Goal: Information Seeking & Learning: Learn about a topic

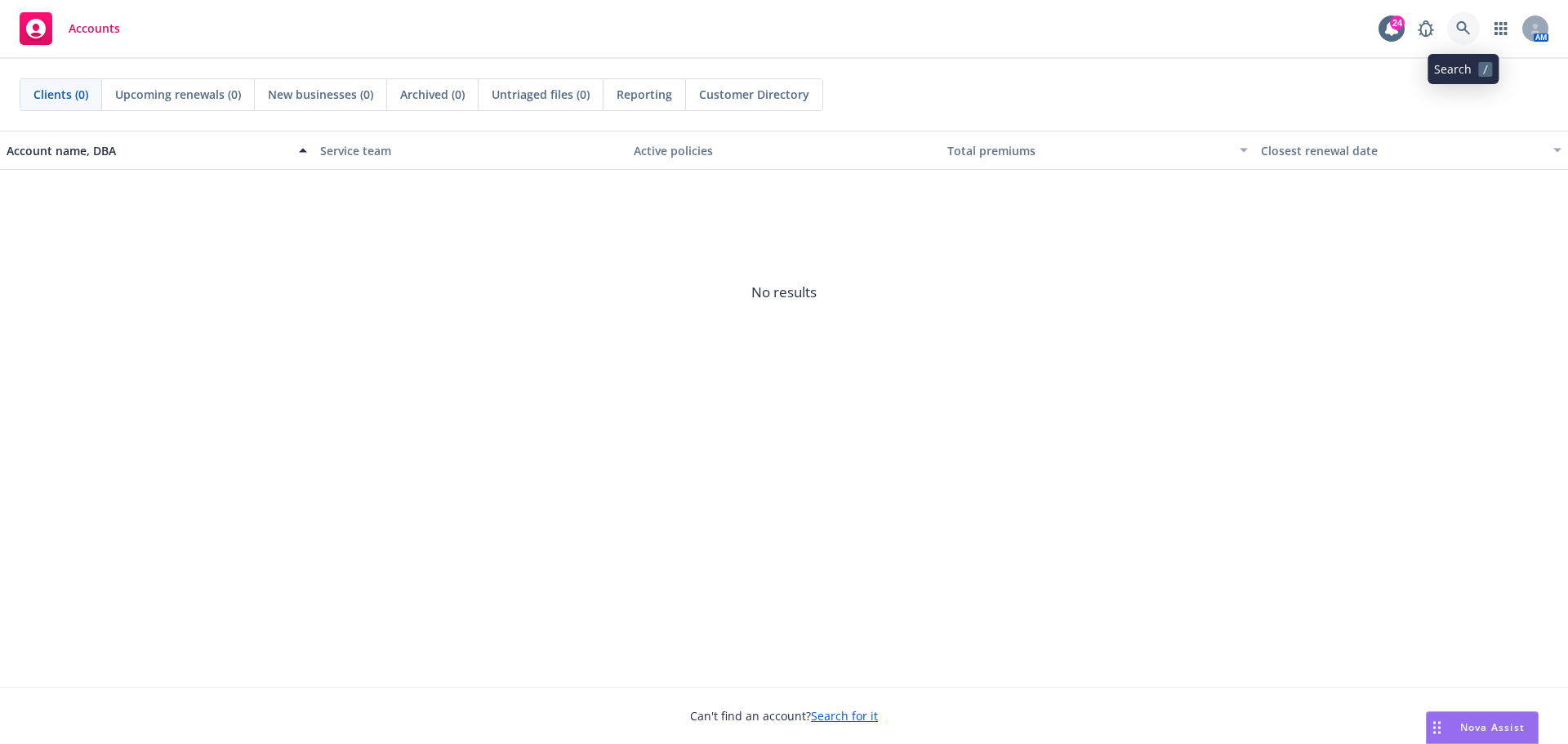
click at [1464, 27] on icon at bounding box center [1464, 28] width 15 height 15
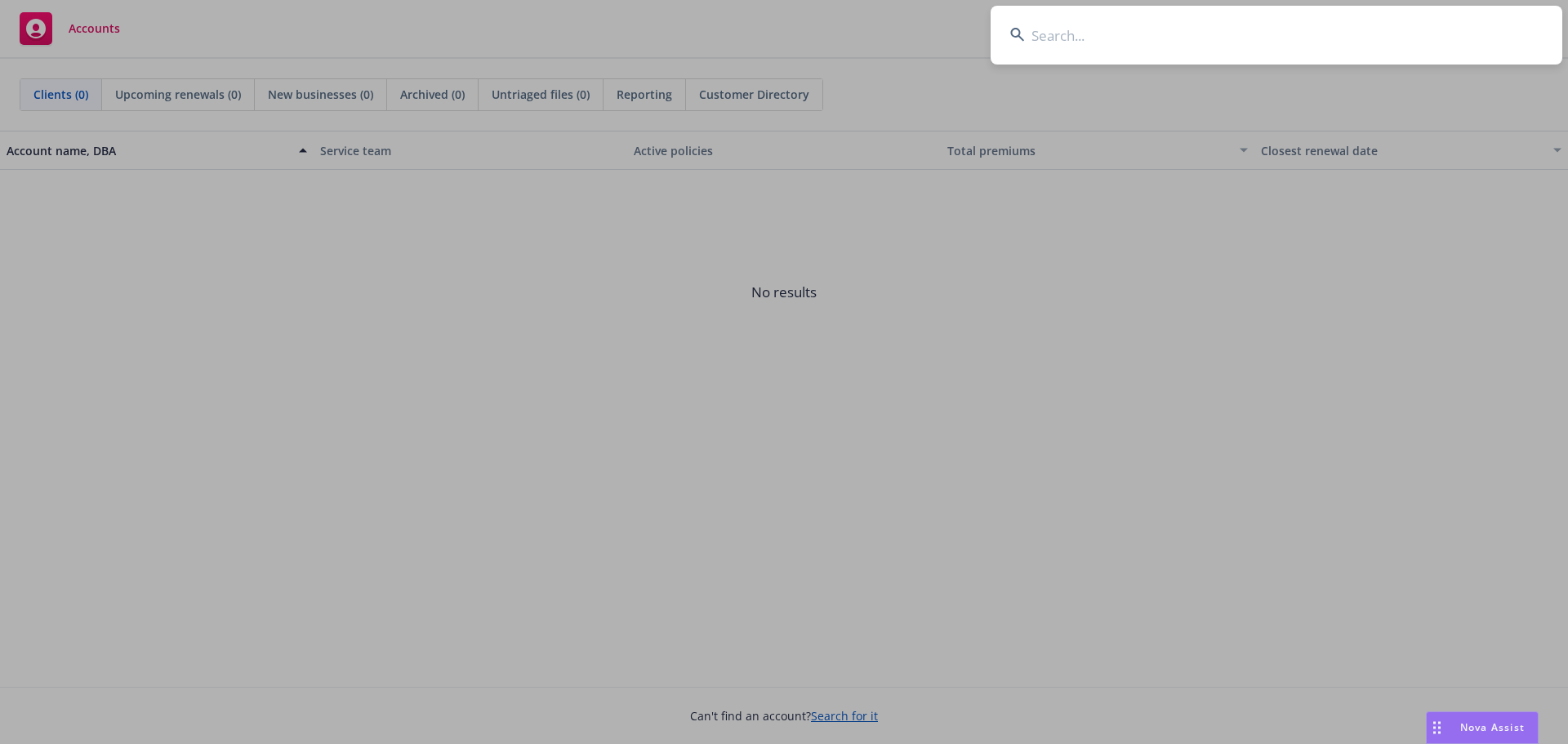
click at [1298, 39] on input at bounding box center [1277, 35] width 572 height 59
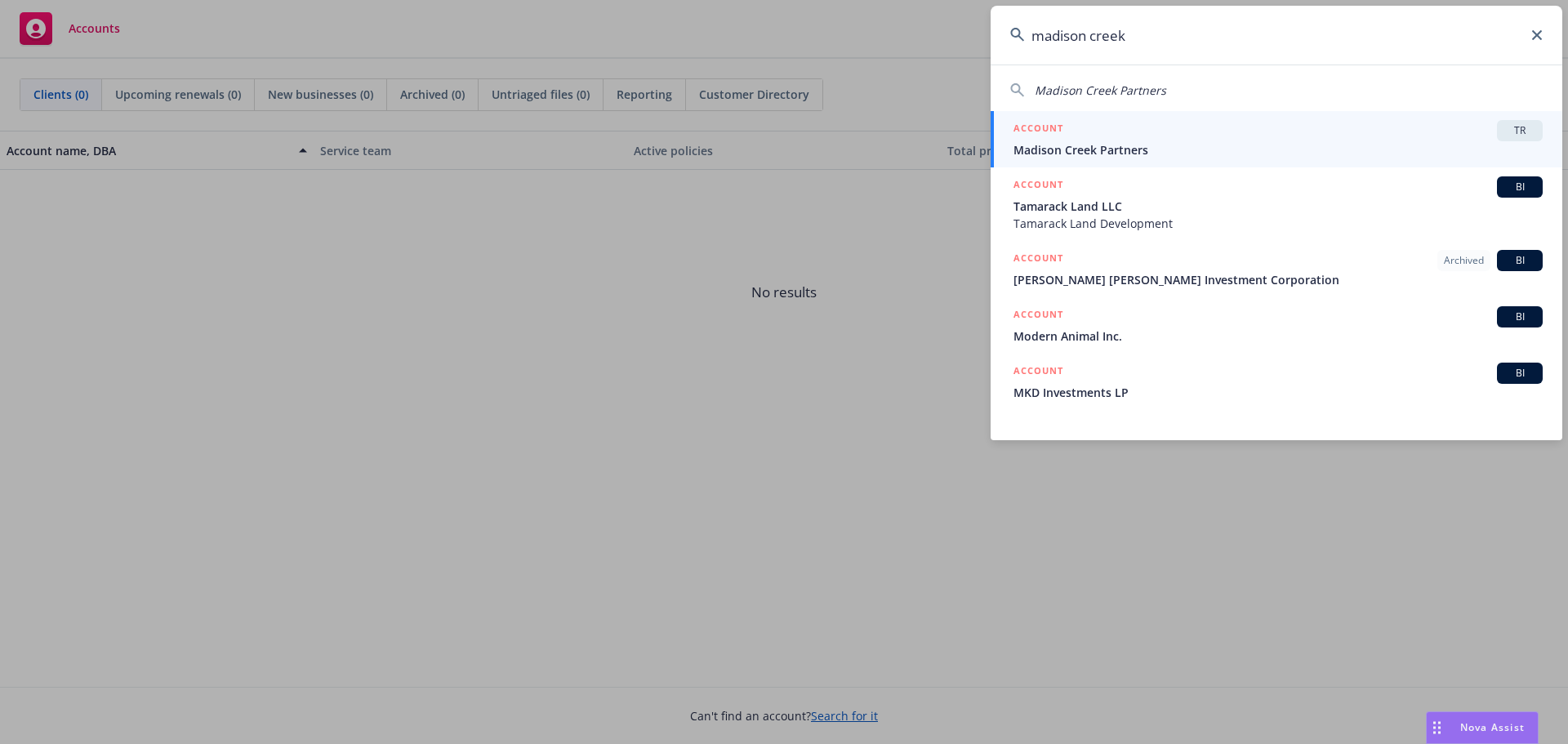
type input "madison creek"
click at [1083, 145] on span "Madison Creek Partners" at bounding box center [1277, 150] width 529 height 17
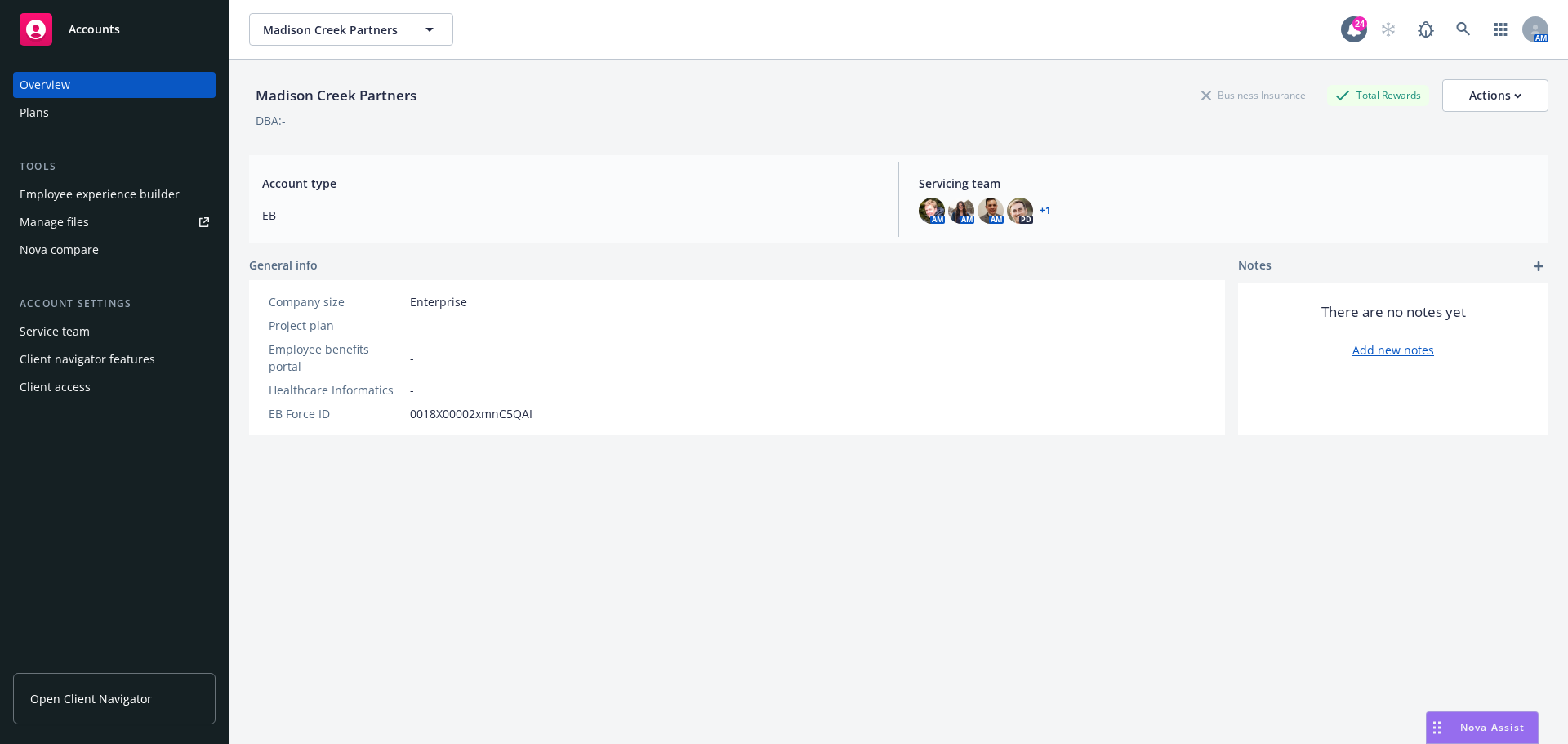
click at [61, 689] on link "Open Client Navigator" at bounding box center [115, 699] width 203 height 51
click at [82, 194] on div "Employee experience builder" at bounding box center [99, 195] width 160 height 27
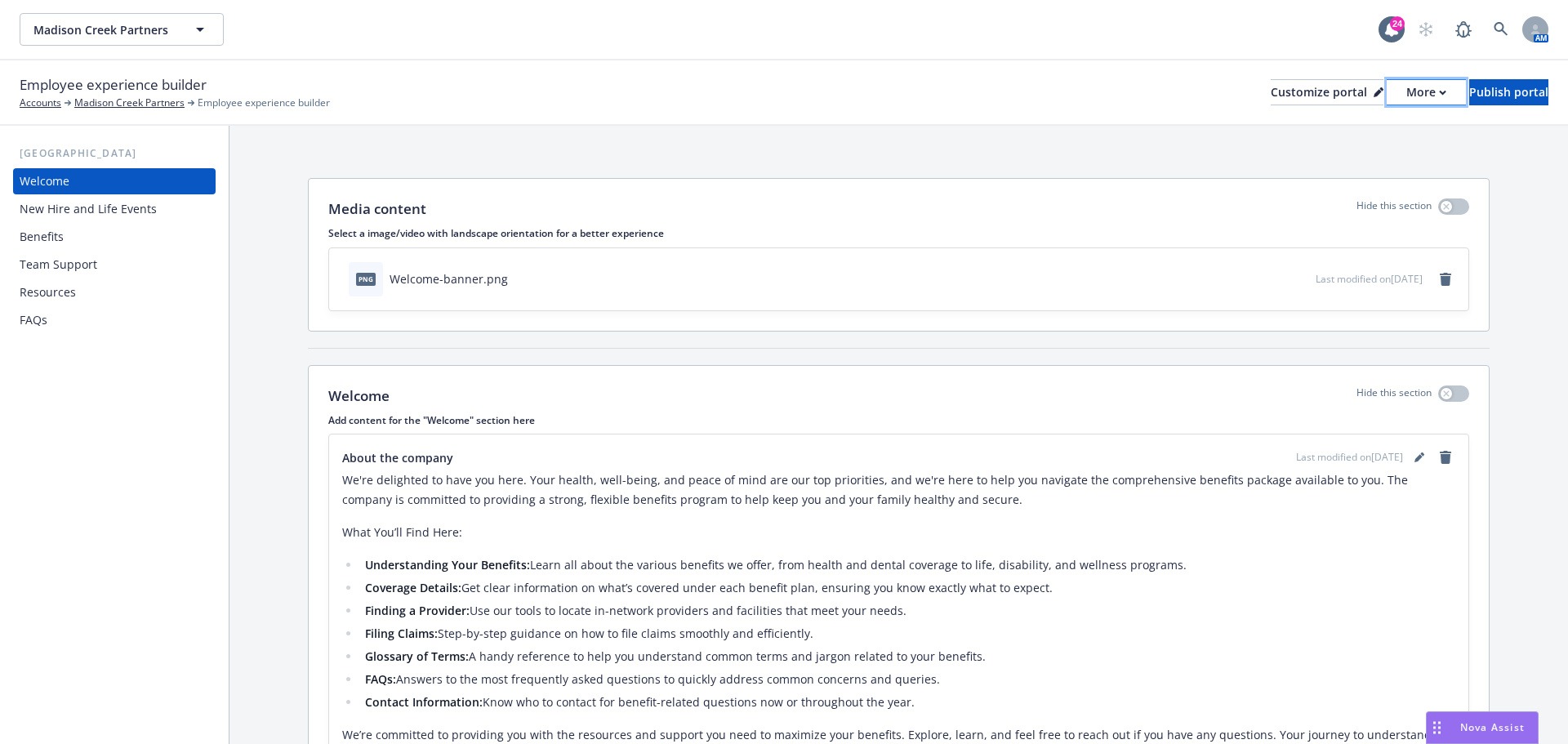
click at [1406, 97] on div "More" at bounding box center [1426, 93] width 40 height 25
click at [1341, 130] on link "Copy preview link" at bounding box center [1339, 129] width 149 height 33
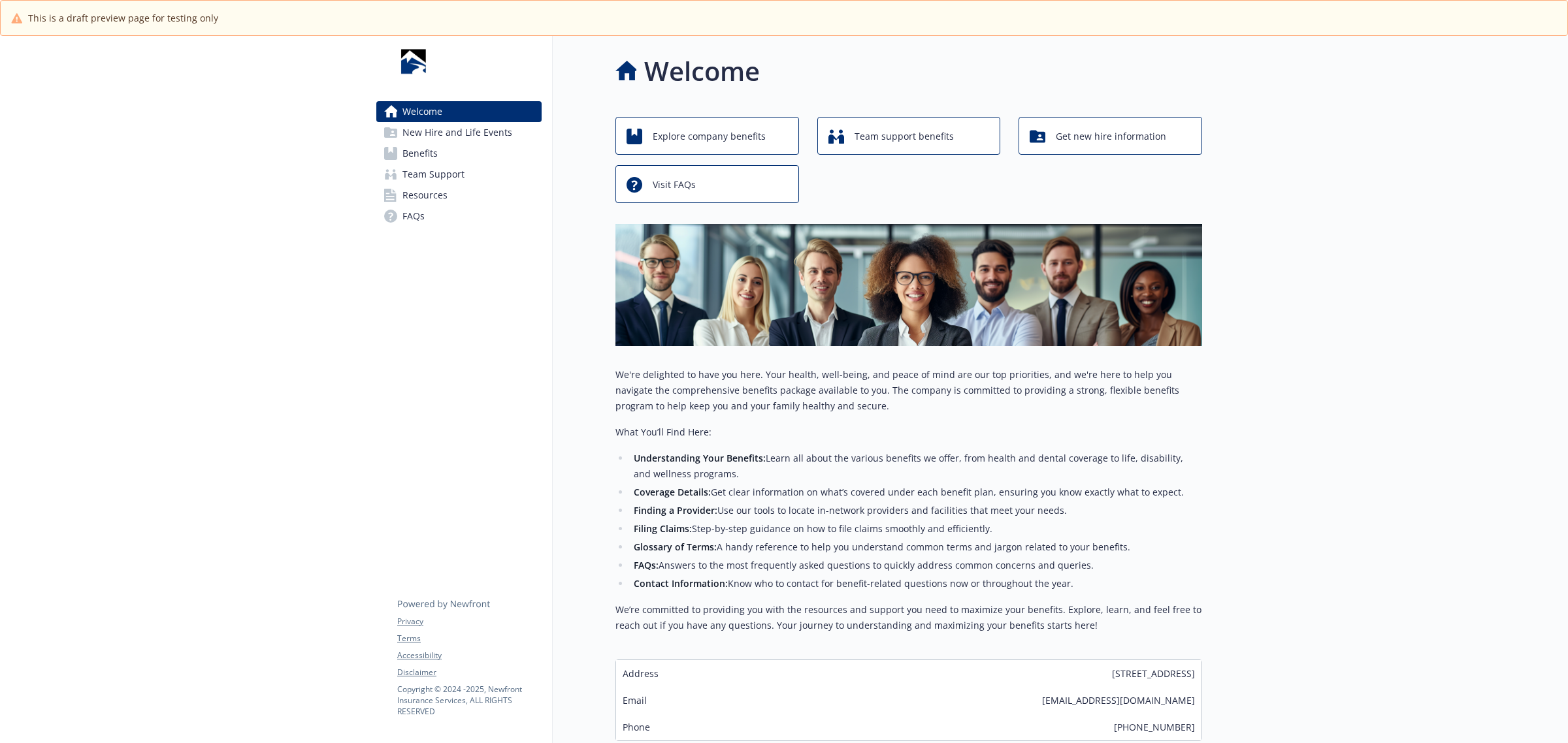
click at [435, 148] on span "Benefits" at bounding box center [420, 154] width 36 height 21
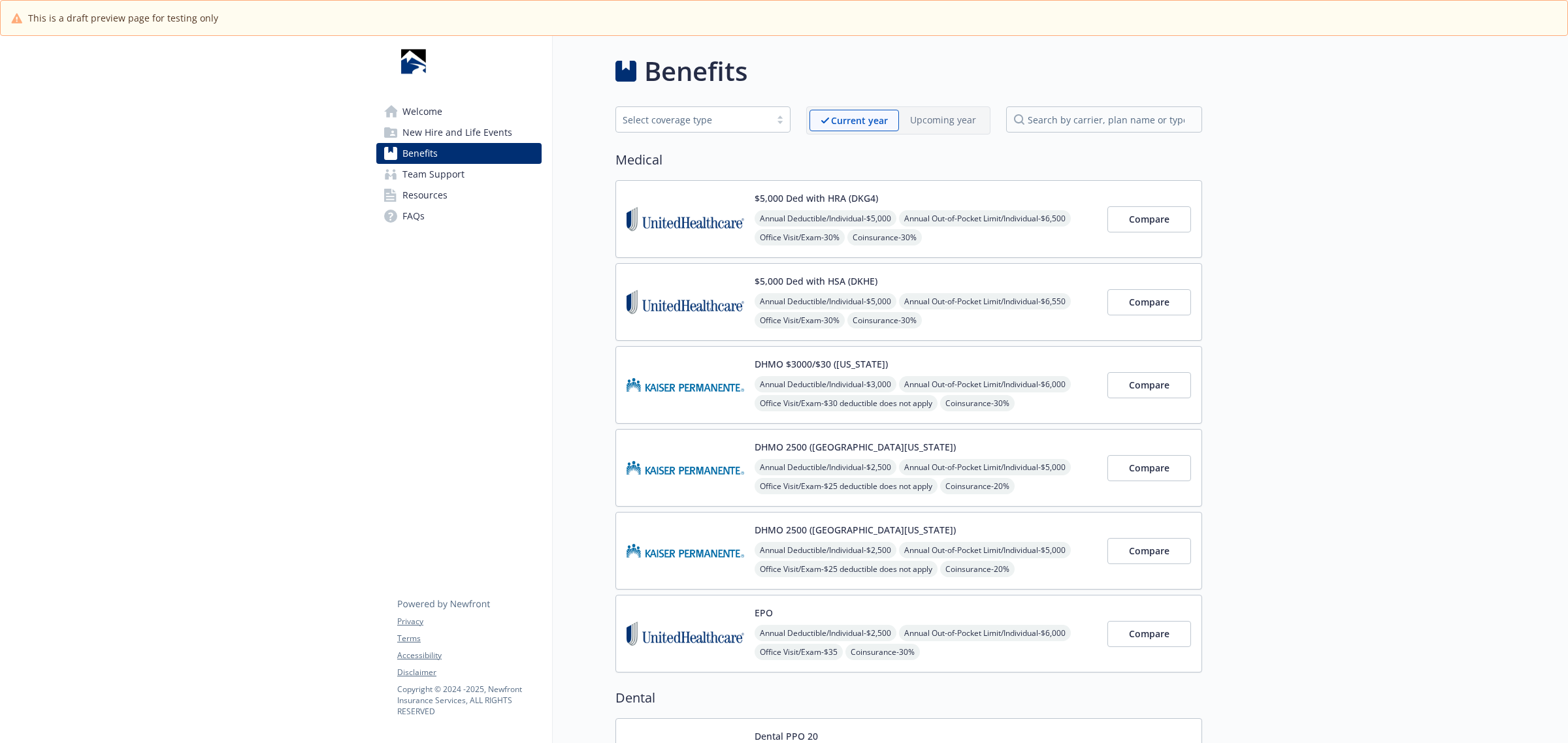
click at [1099, 197] on div "$5,000 Ded with HRA (DKG4) Annual Deductible/Individual - $5,000 Annual Out-of-…" at bounding box center [909, 219] width 587 height 78
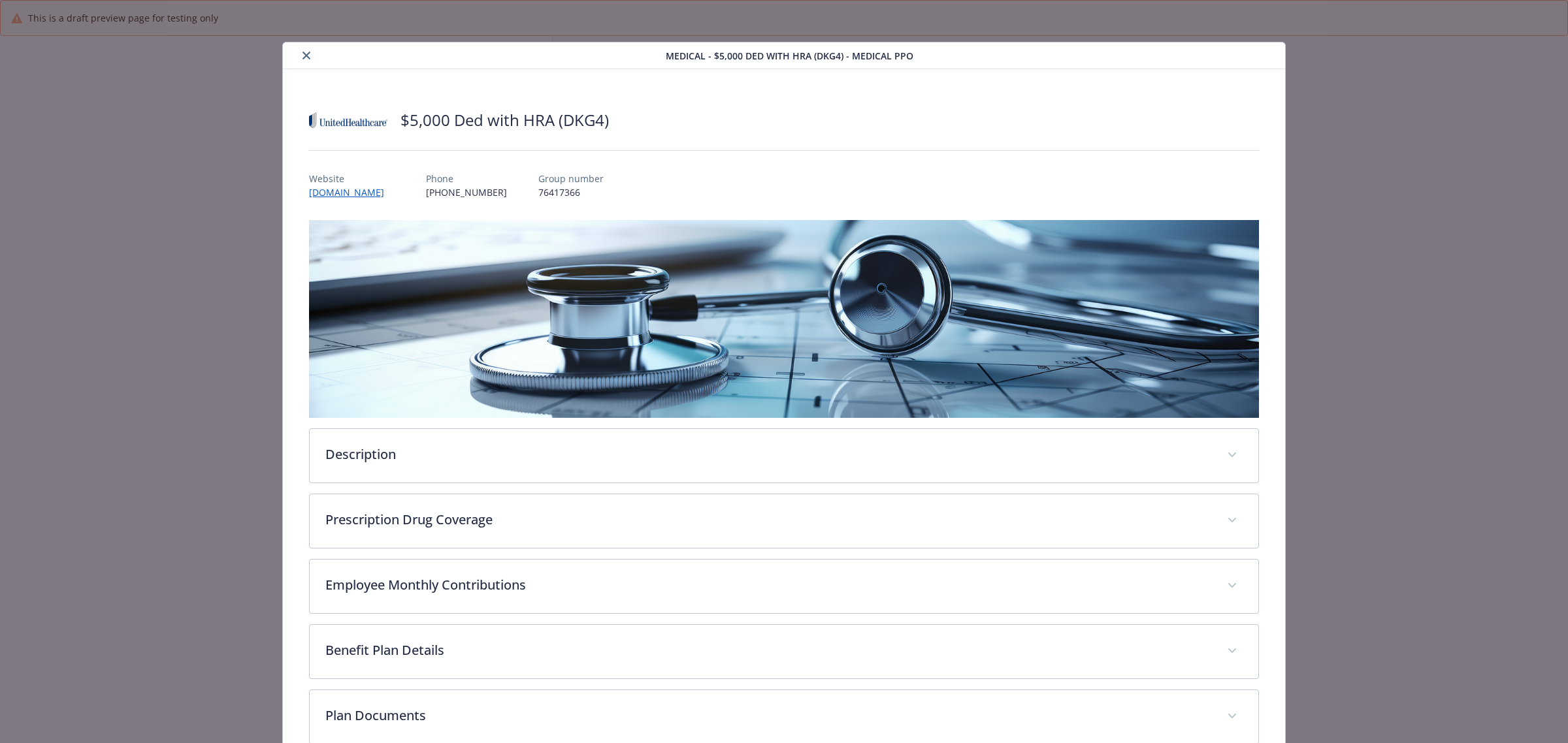
scroll to position [82, 0]
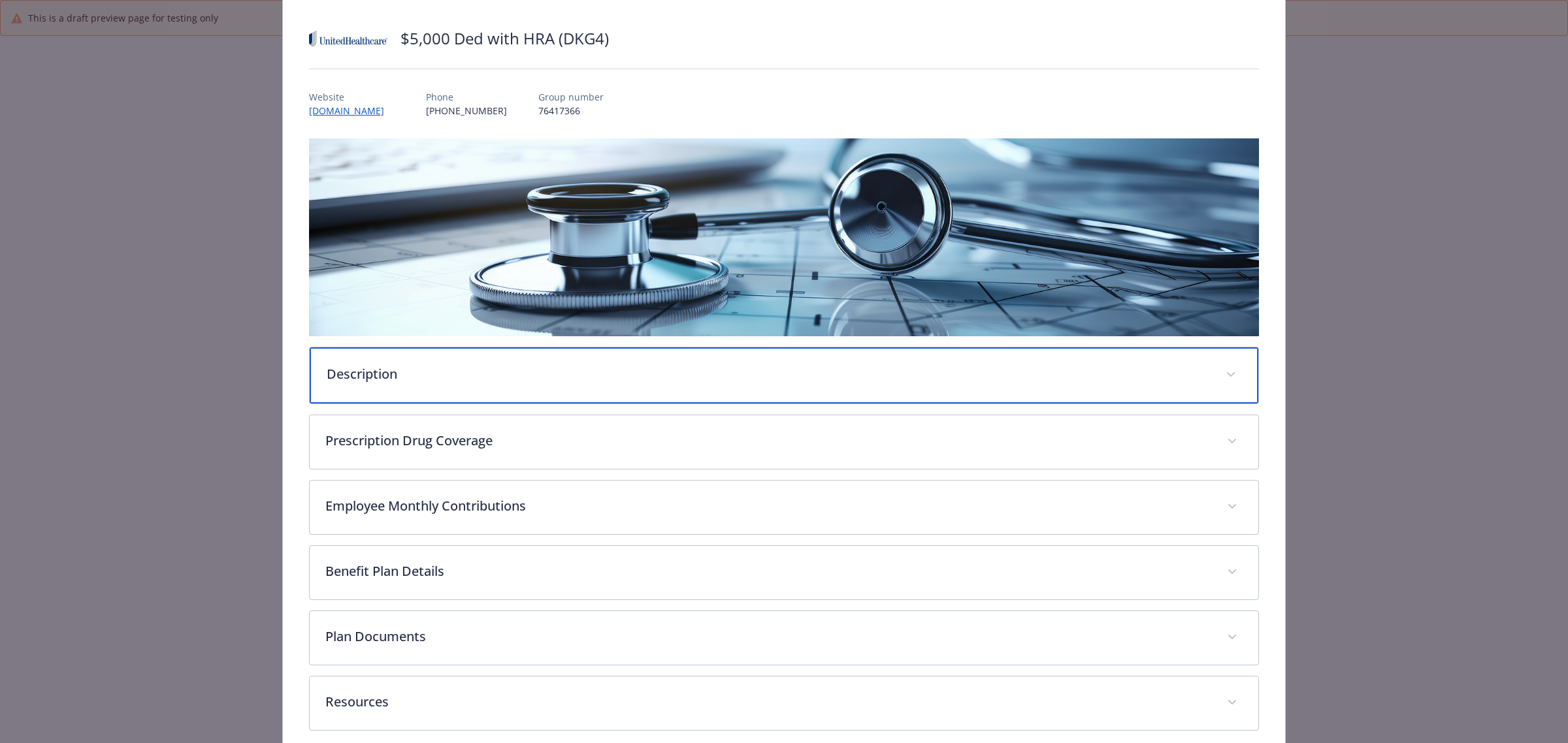
click at [507, 380] on p "Description" at bounding box center [768, 375] width 884 height 20
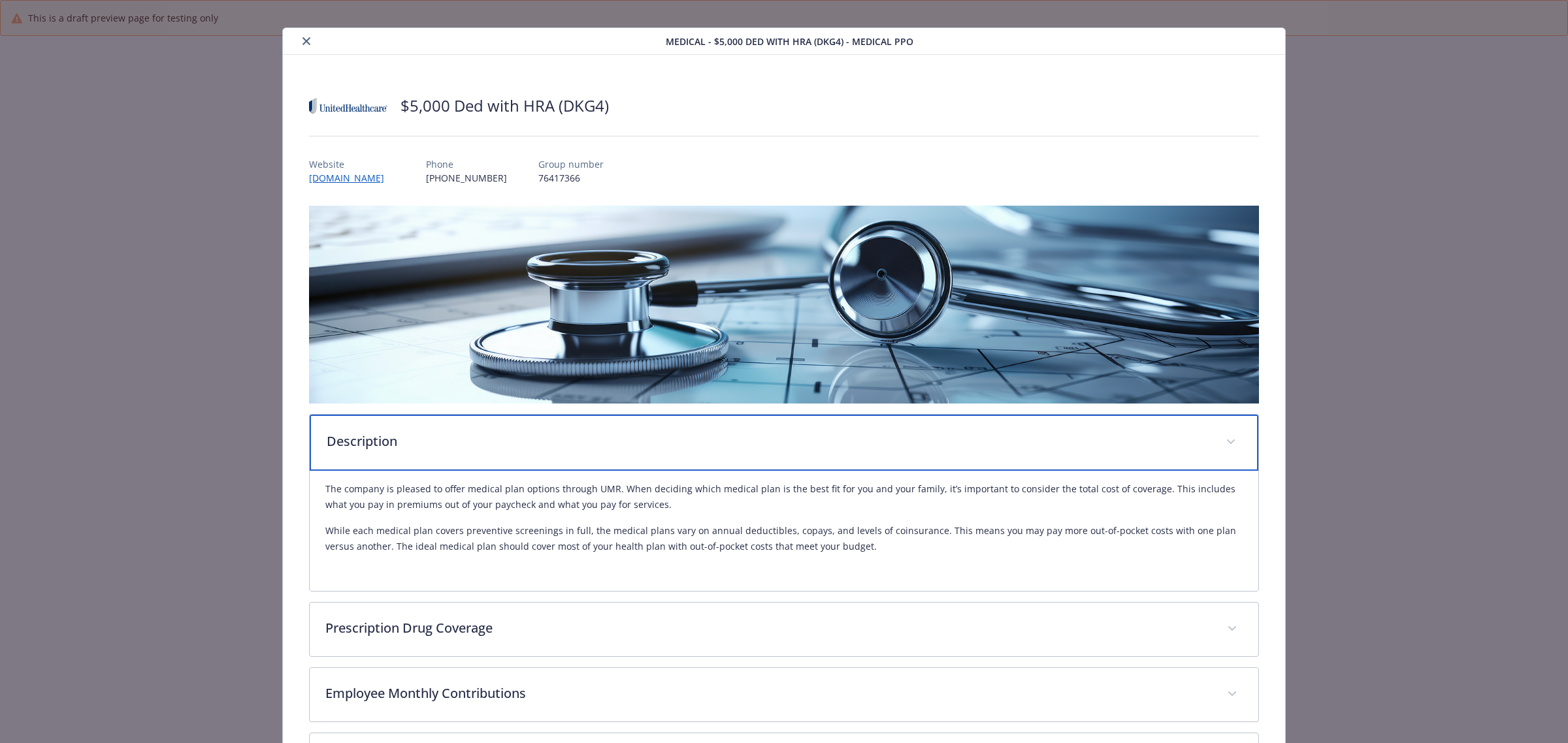
scroll to position [0, 0]
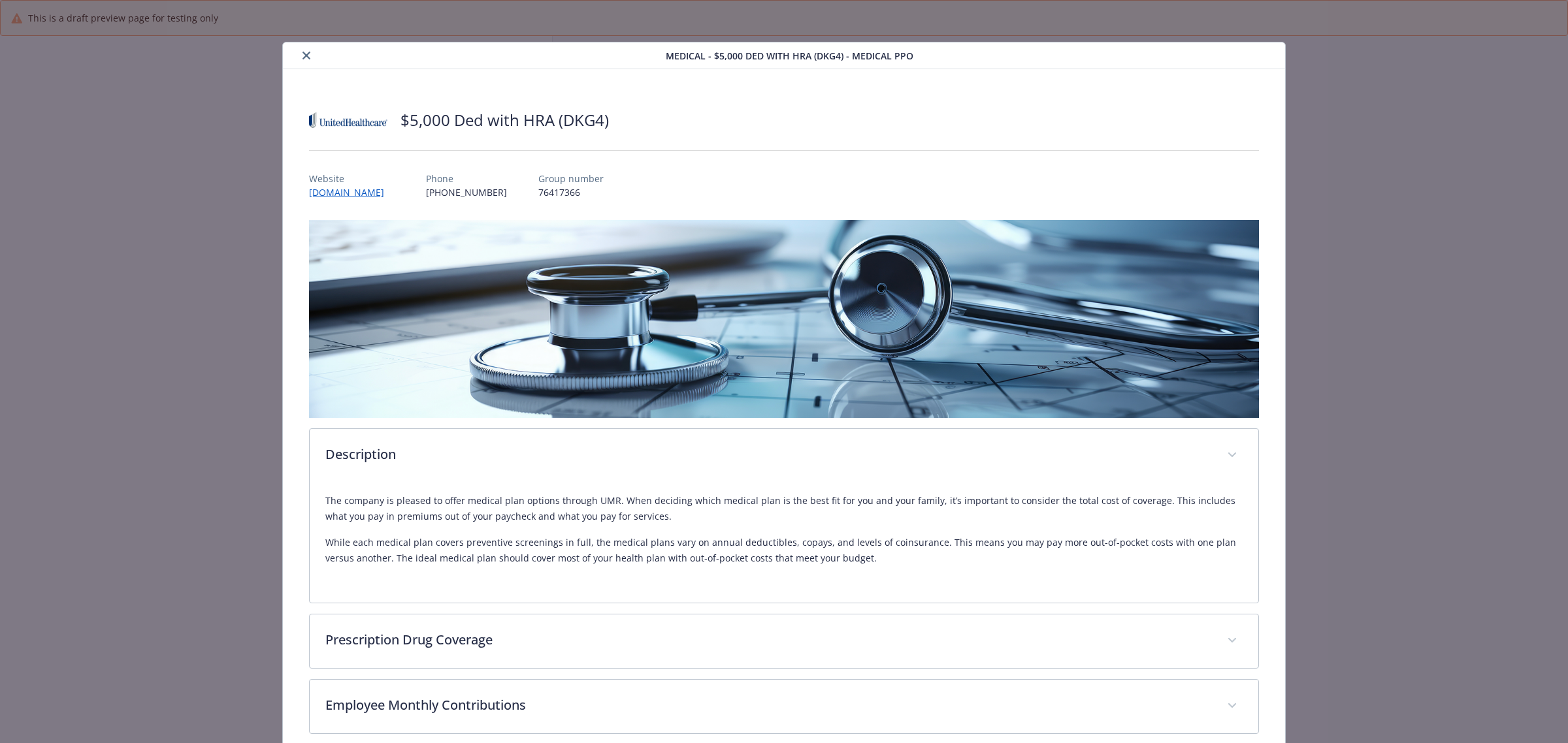
click at [295, 60] on div "details for plan Medical - $5,000 Ded with HRA (DKG4) - Medical PPO" at bounding box center [477, 55] width 378 height 16
click at [303, 51] on icon "close" at bounding box center [307, 55] width 8 height 8
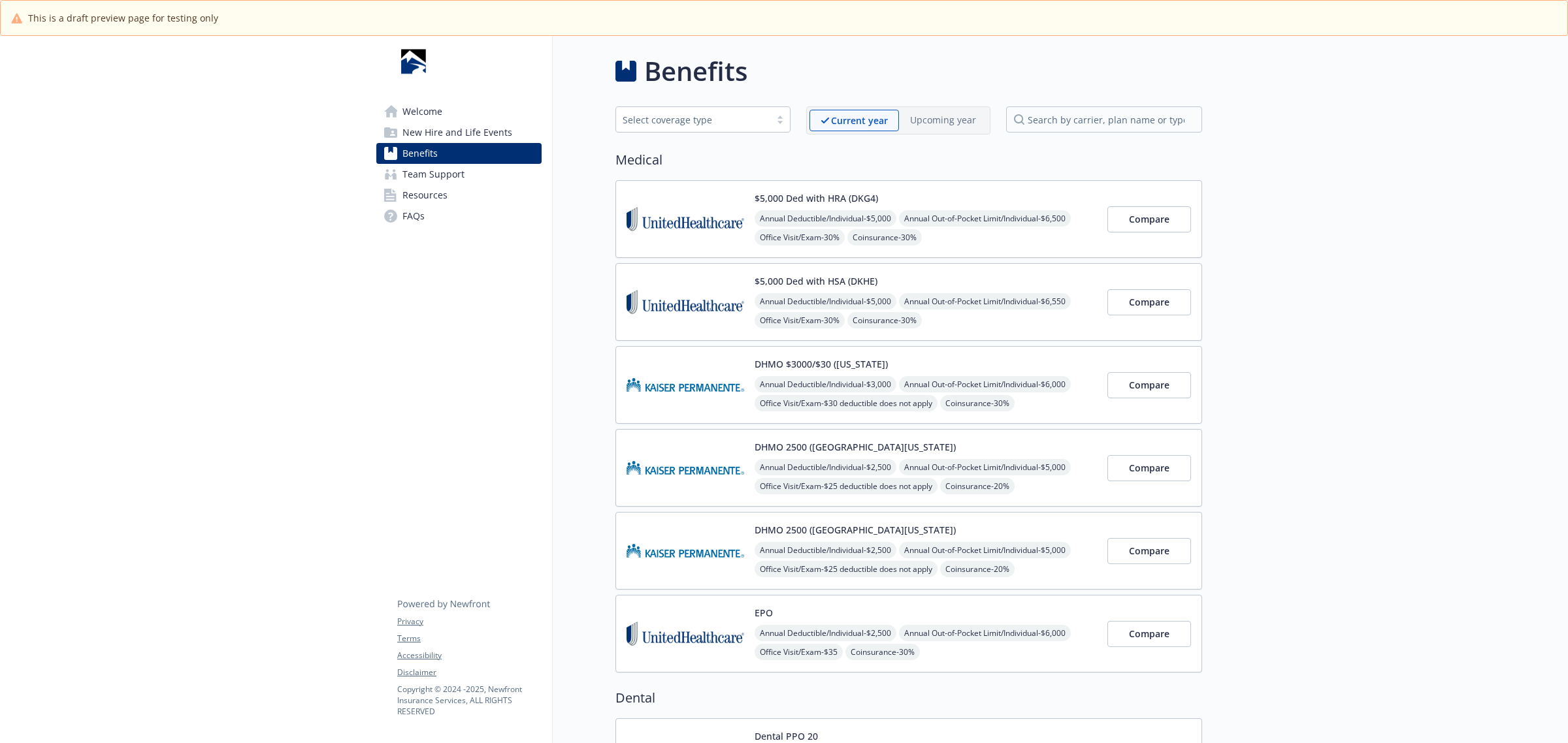
click at [710, 201] on img at bounding box center [685, 219] width 117 height 55
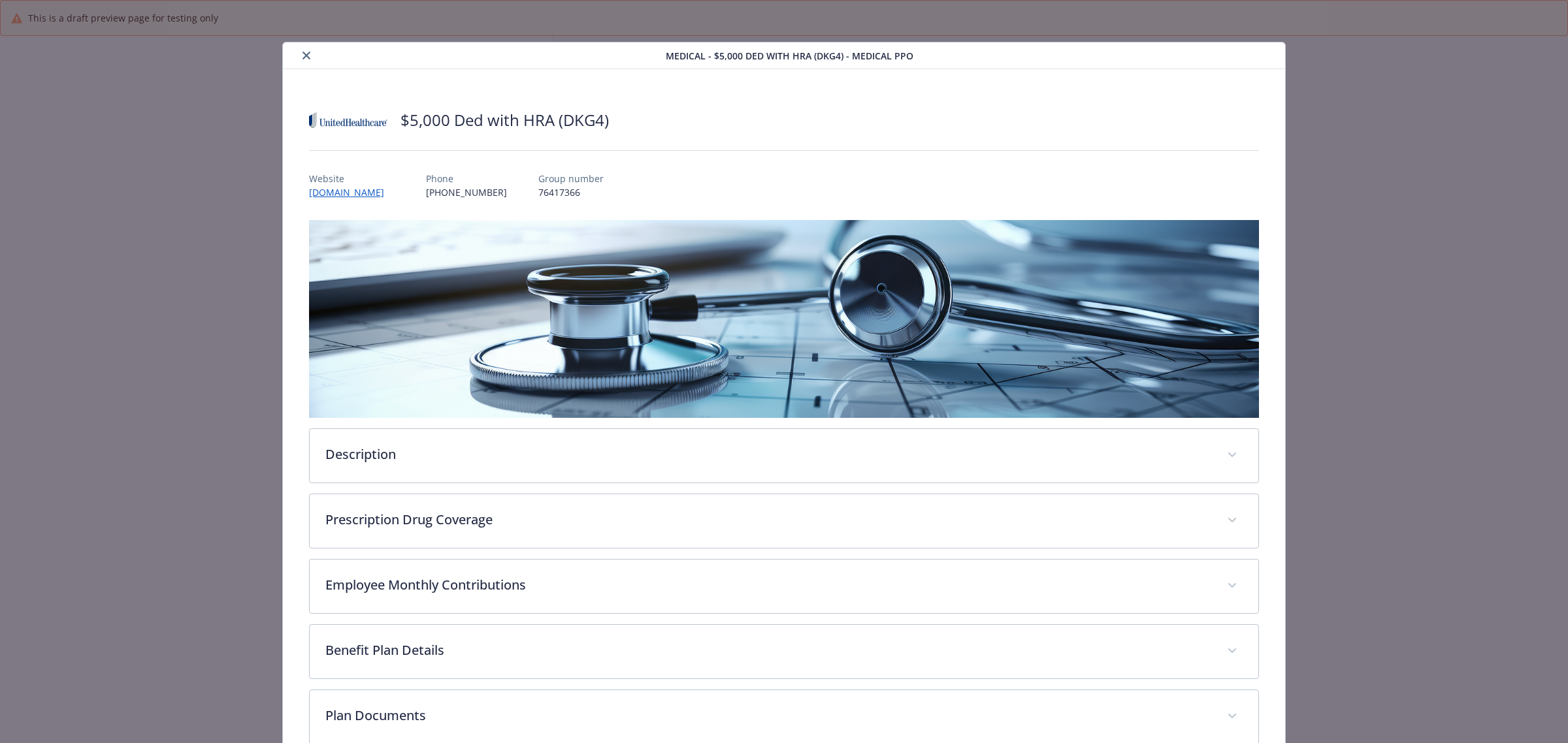
scroll to position [39, 0]
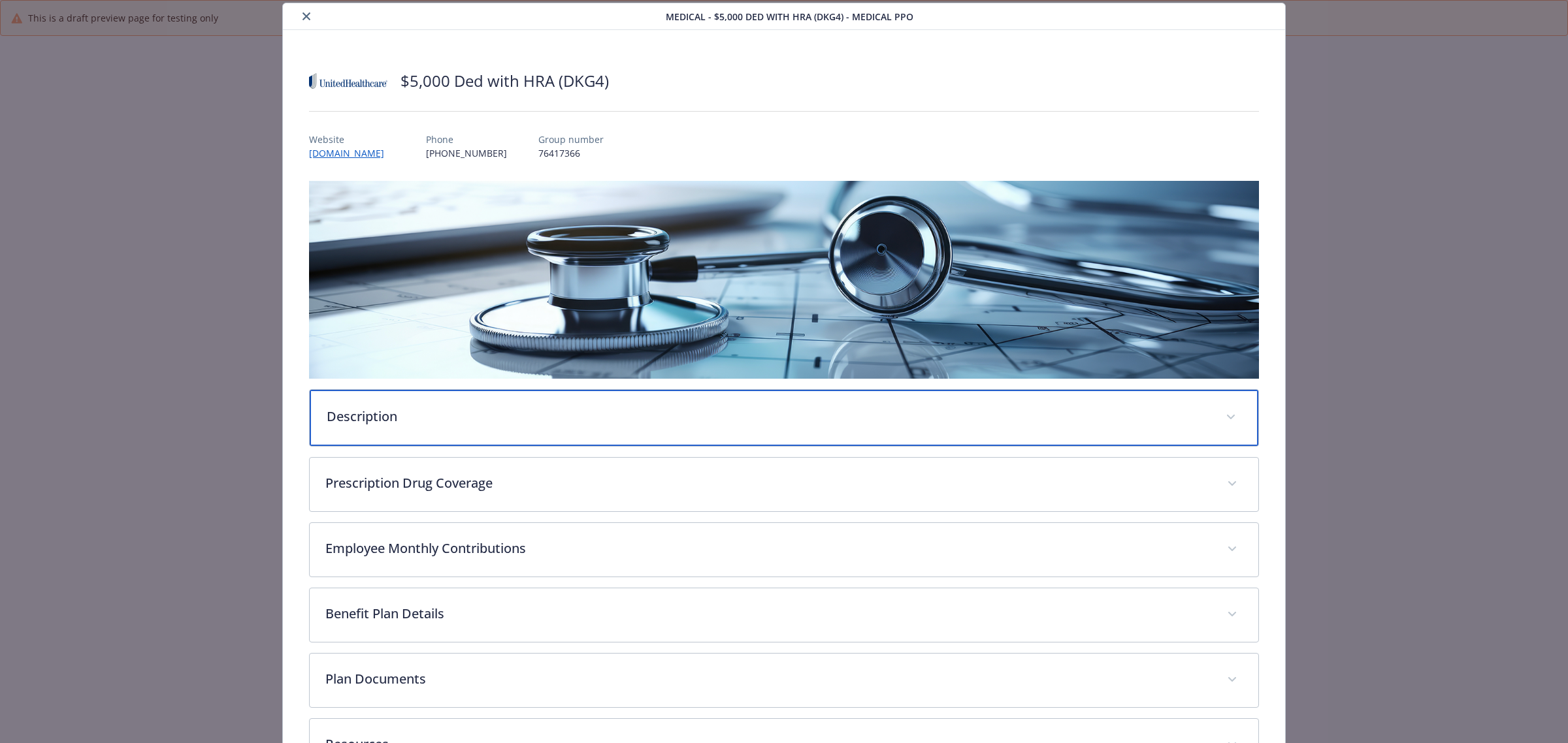
click at [475, 408] on p "Description" at bounding box center [768, 417] width 884 height 20
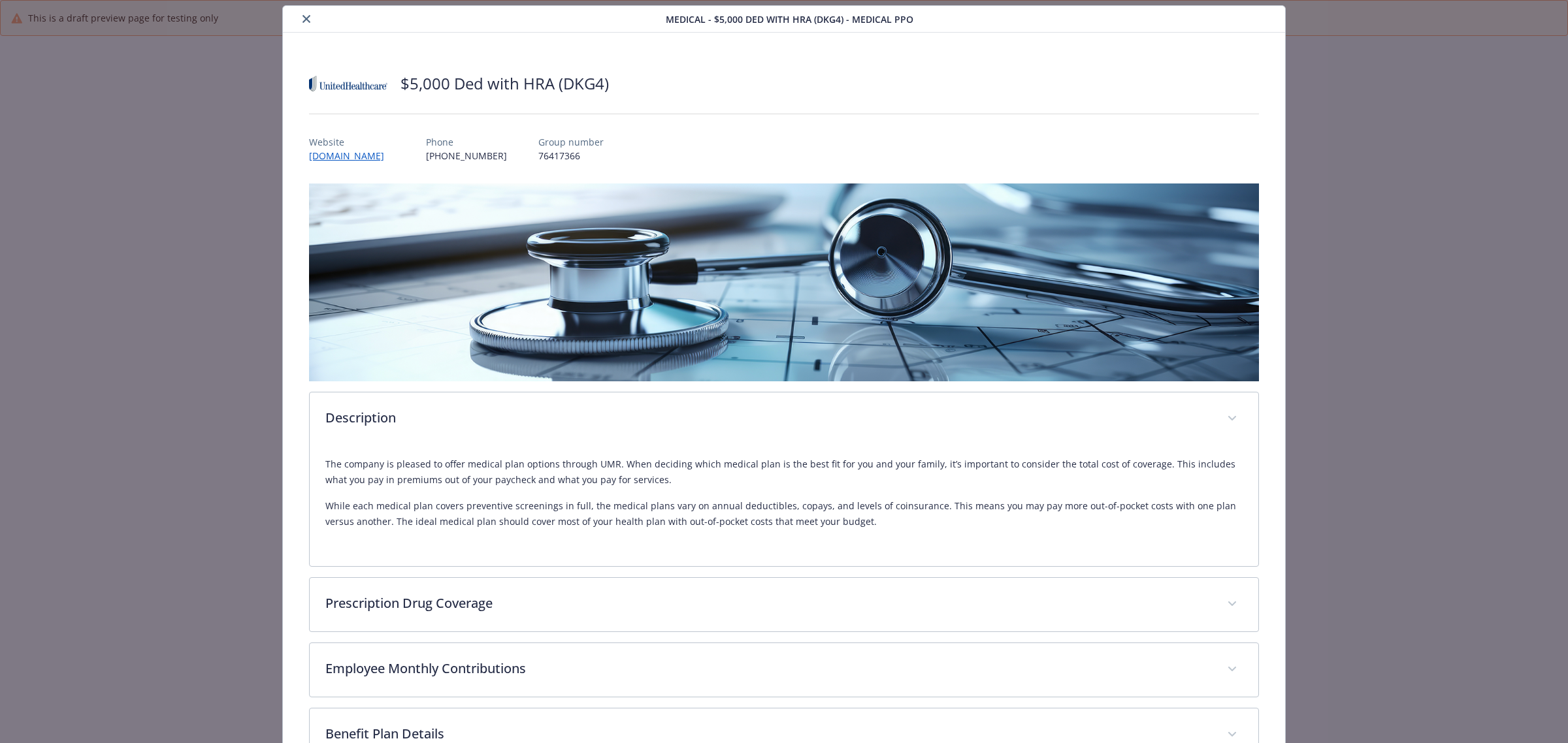
scroll to position [0, 0]
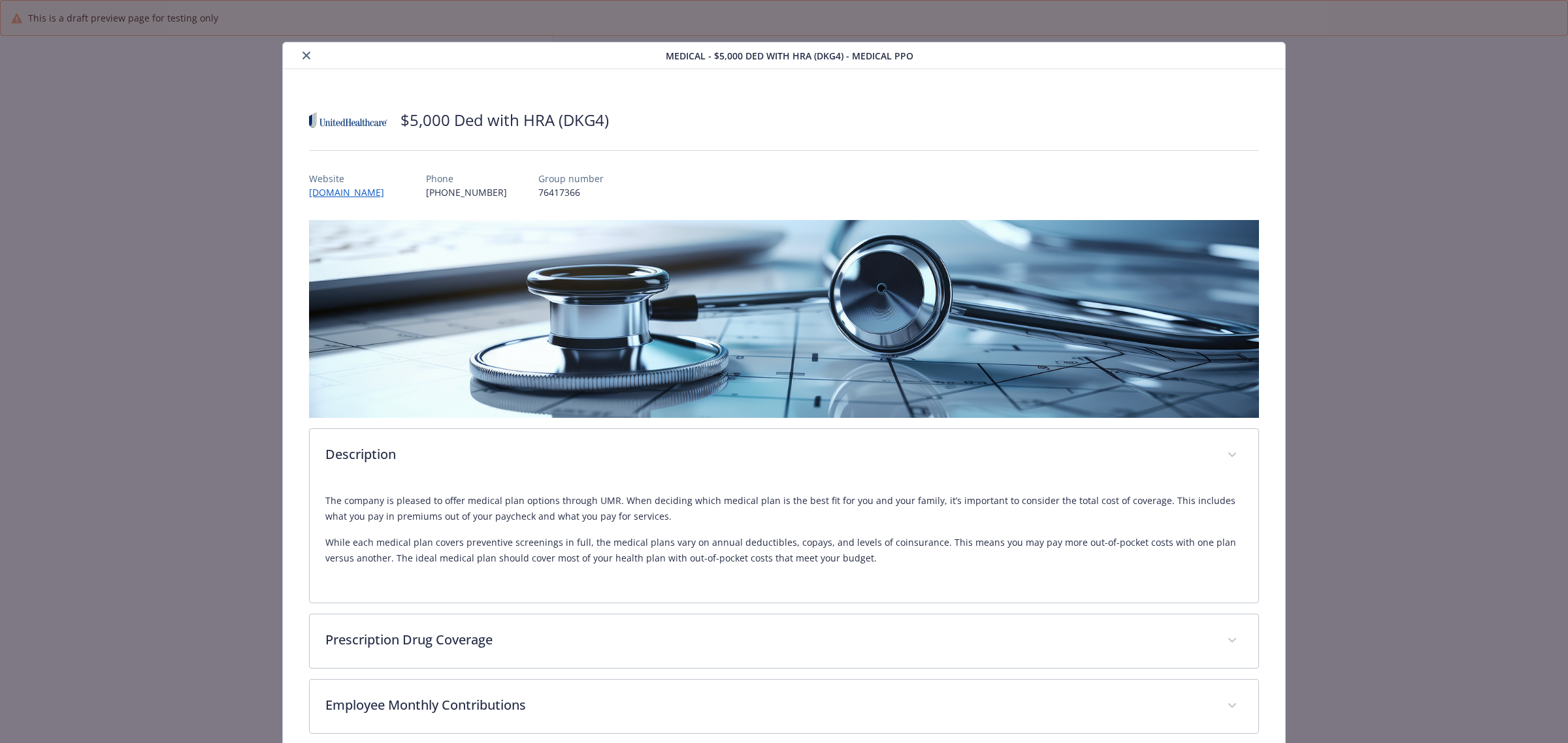
click at [244, 260] on div "Medical - $5,000 Ded with HRA (DKG4) - Medical PPO $5,000 Ded with HRA (DKG4) W…" at bounding box center [784, 502] width 1255 height 920
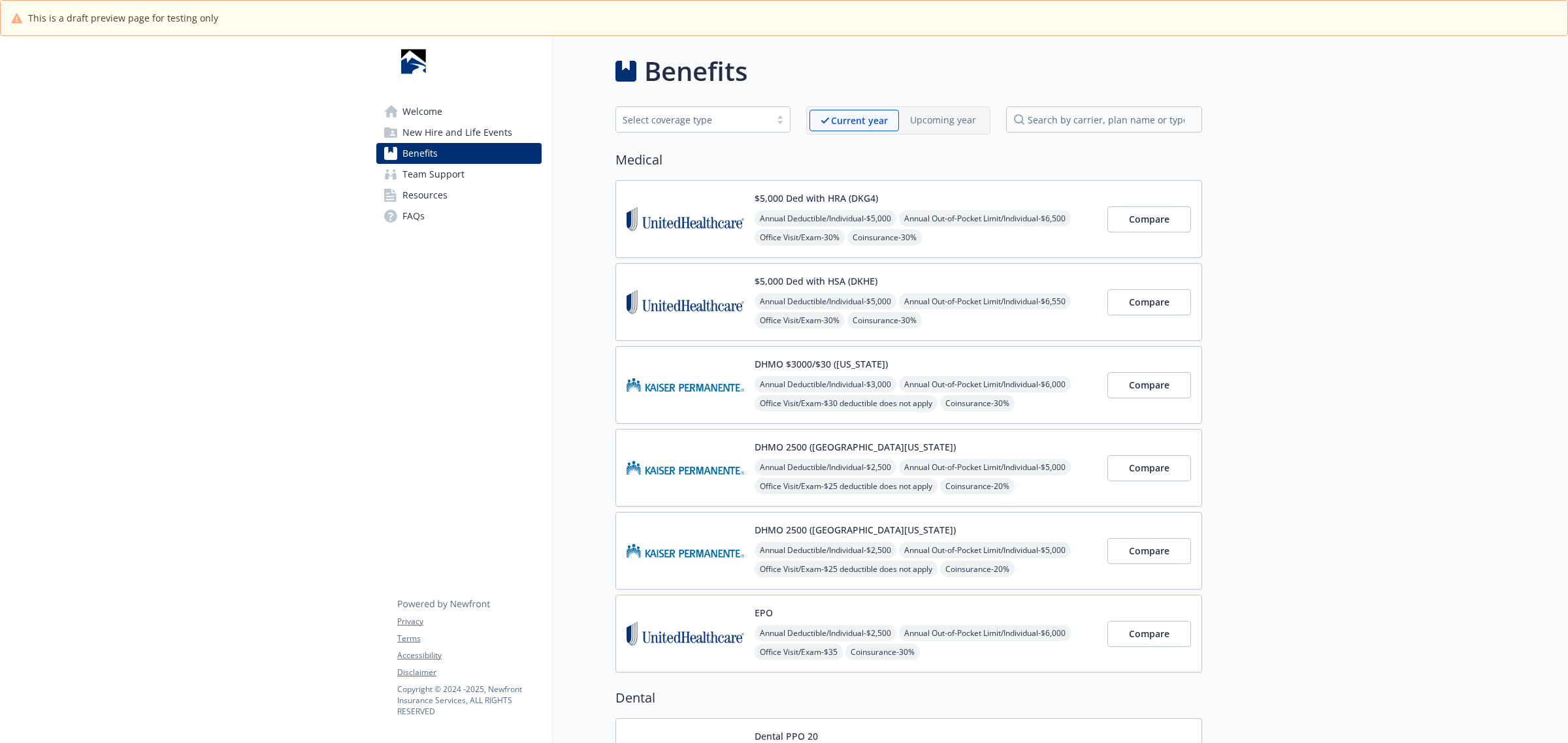
click at [681, 207] on img at bounding box center [685, 219] width 117 height 55
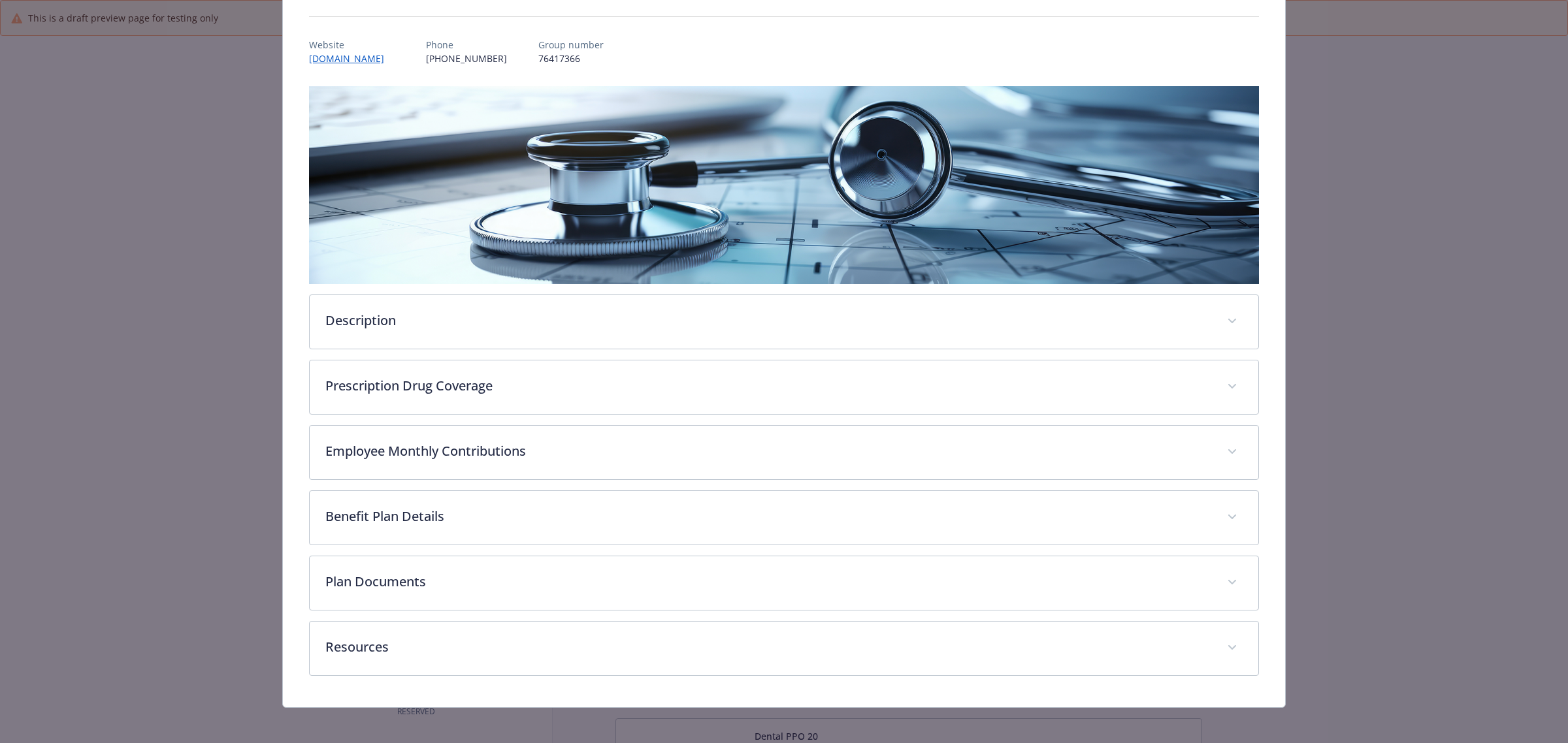
scroll to position [141, 0]
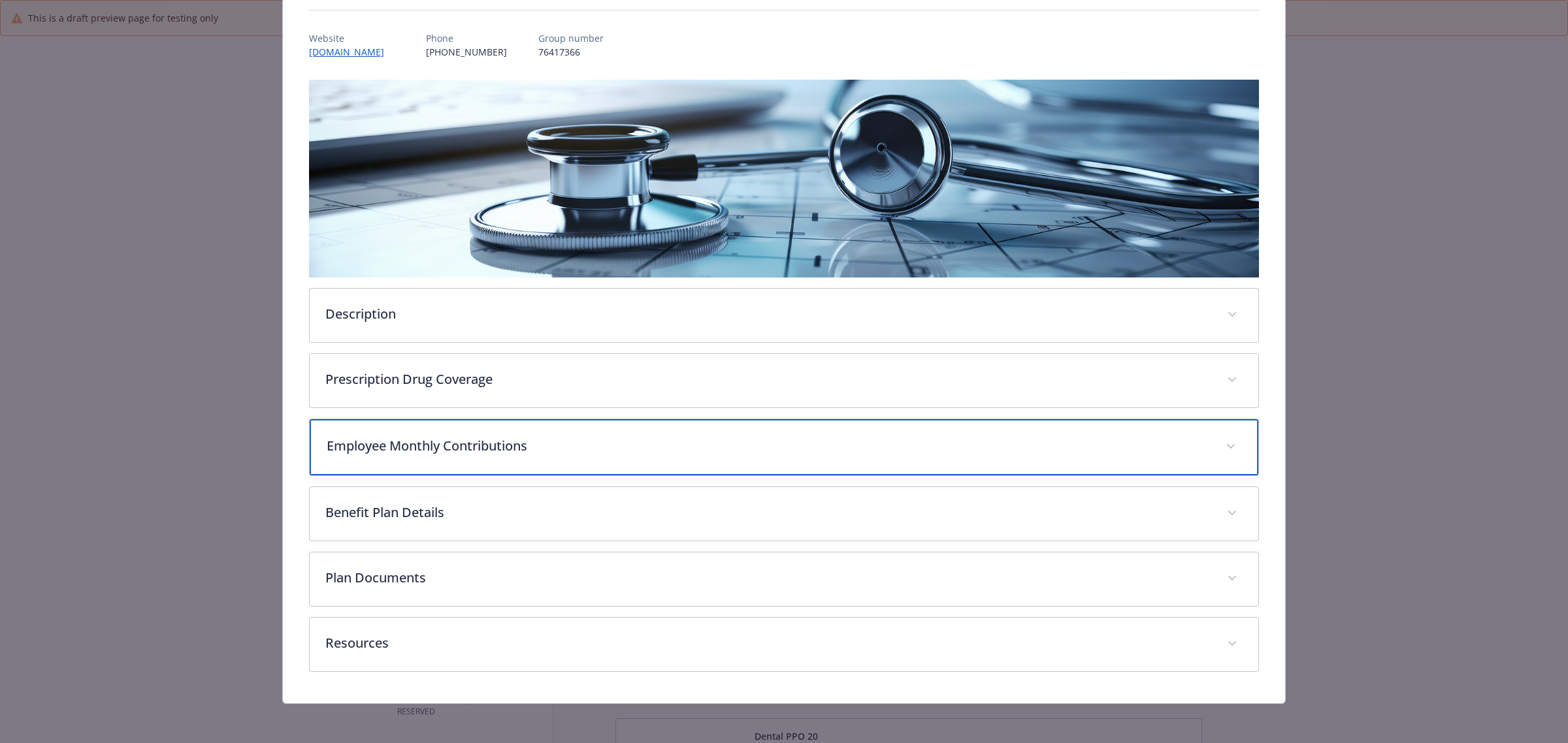
click at [606, 452] on p "Employee Monthly Contributions" at bounding box center [768, 446] width 884 height 20
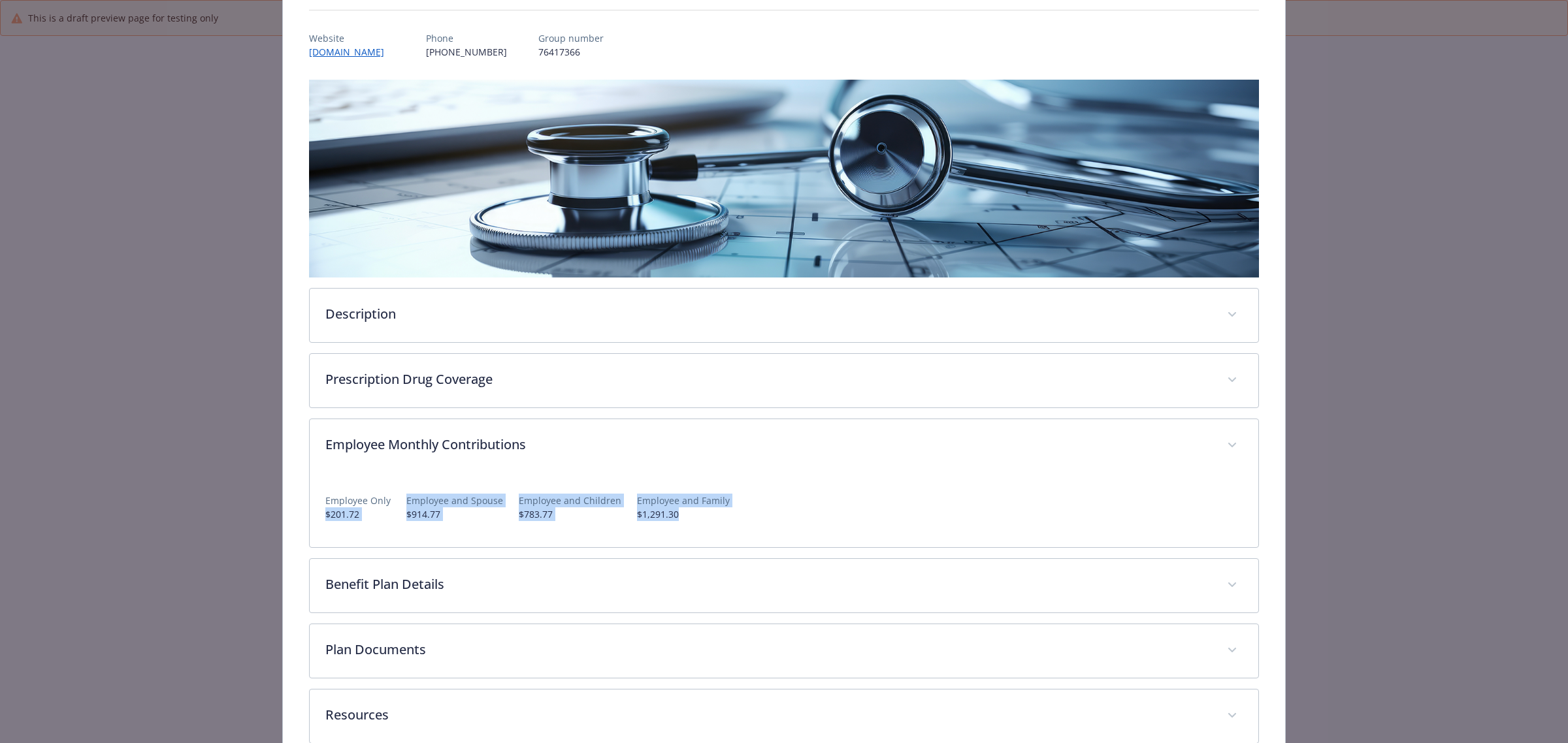
drag, startPoint x: 319, startPoint y: 513, endPoint x: 678, endPoint y: 512, distance: 359.0
click at [678, 512] on div "Employee Only $201.72 Employee and Spouse $914.77 Employee and Children $783.77…" at bounding box center [784, 510] width 949 height 74
click at [670, 515] on p "$1,291.30" at bounding box center [683, 515] width 93 height 14
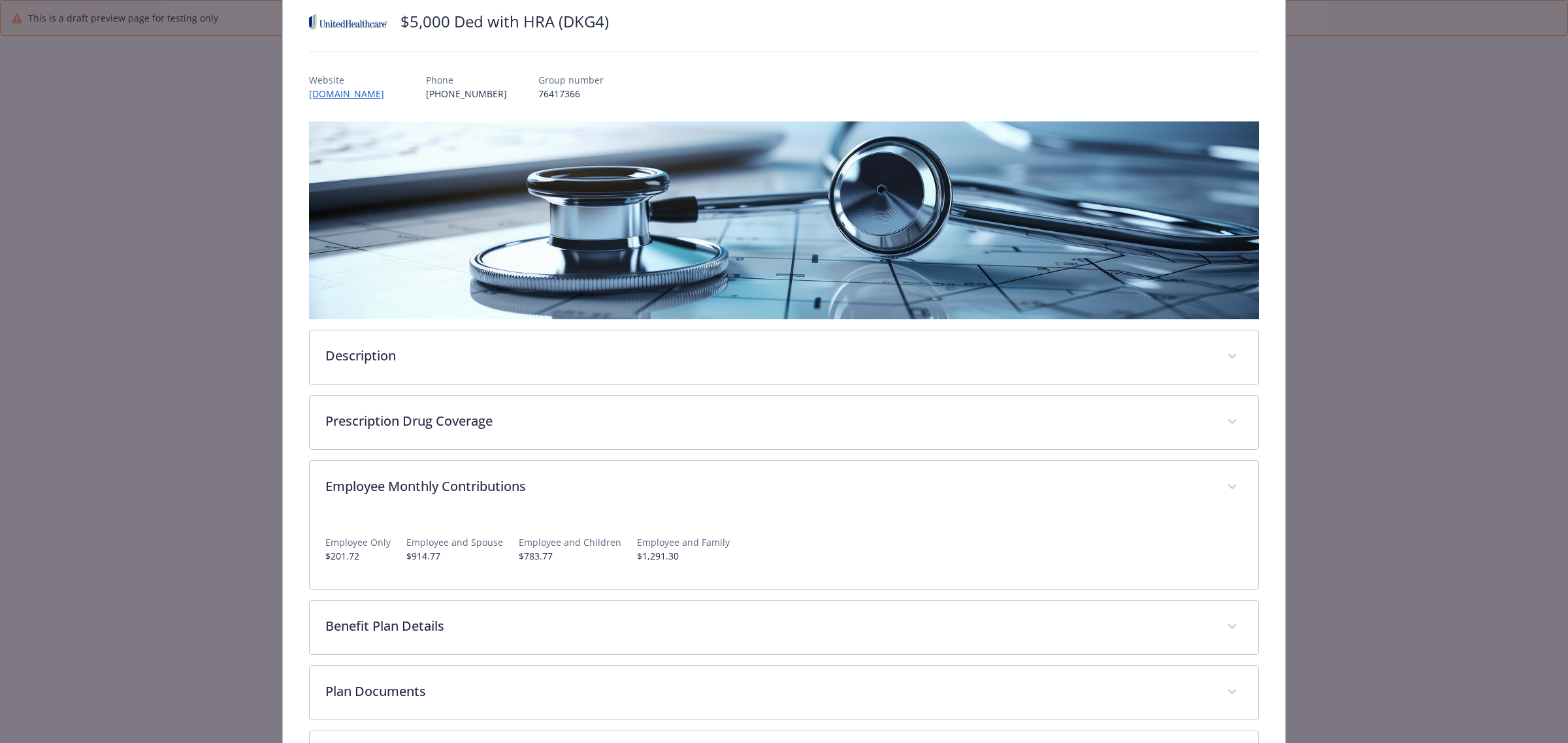
scroll to position [0, 0]
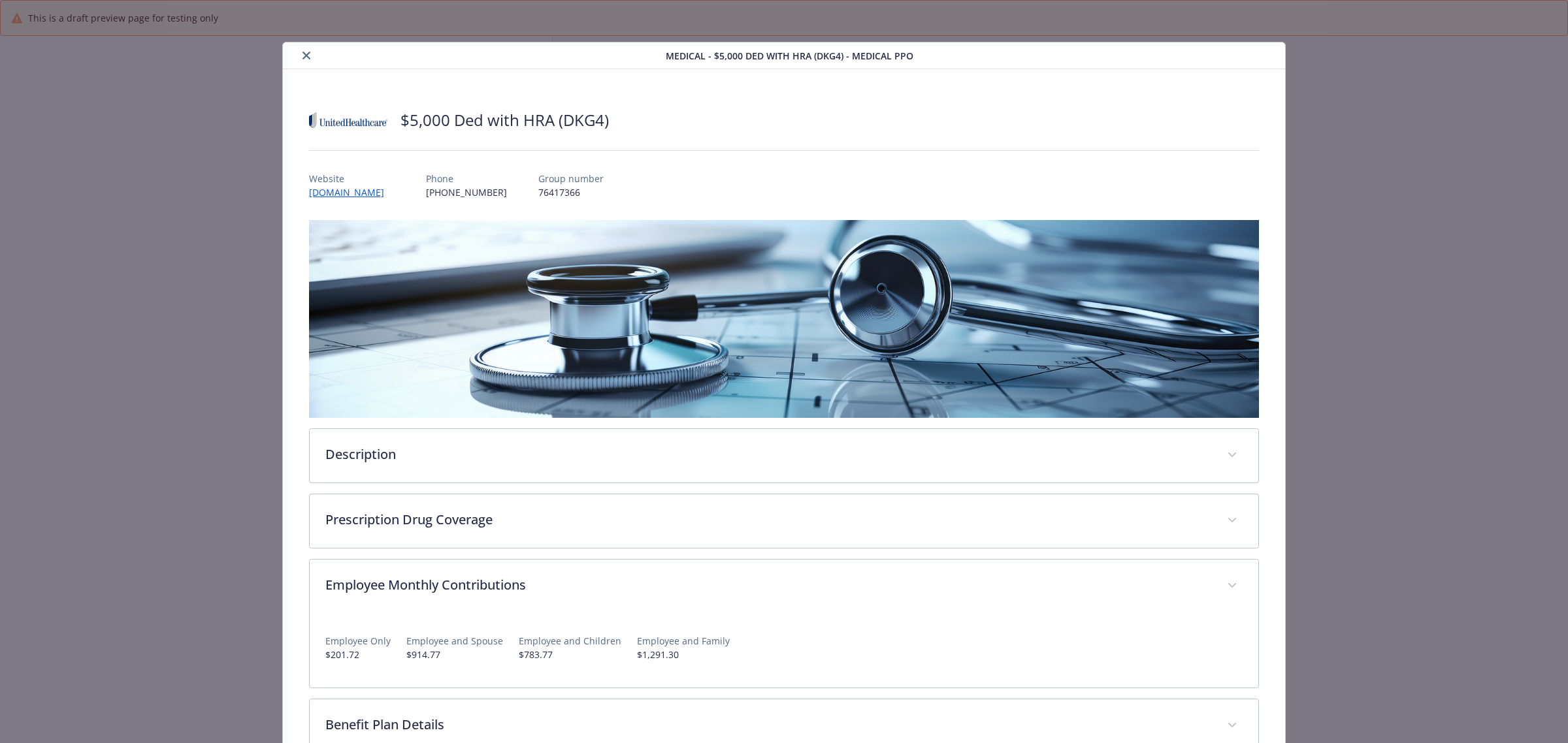
click at [304, 55] on icon "close" at bounding box center [307, 55] width 8 height 8
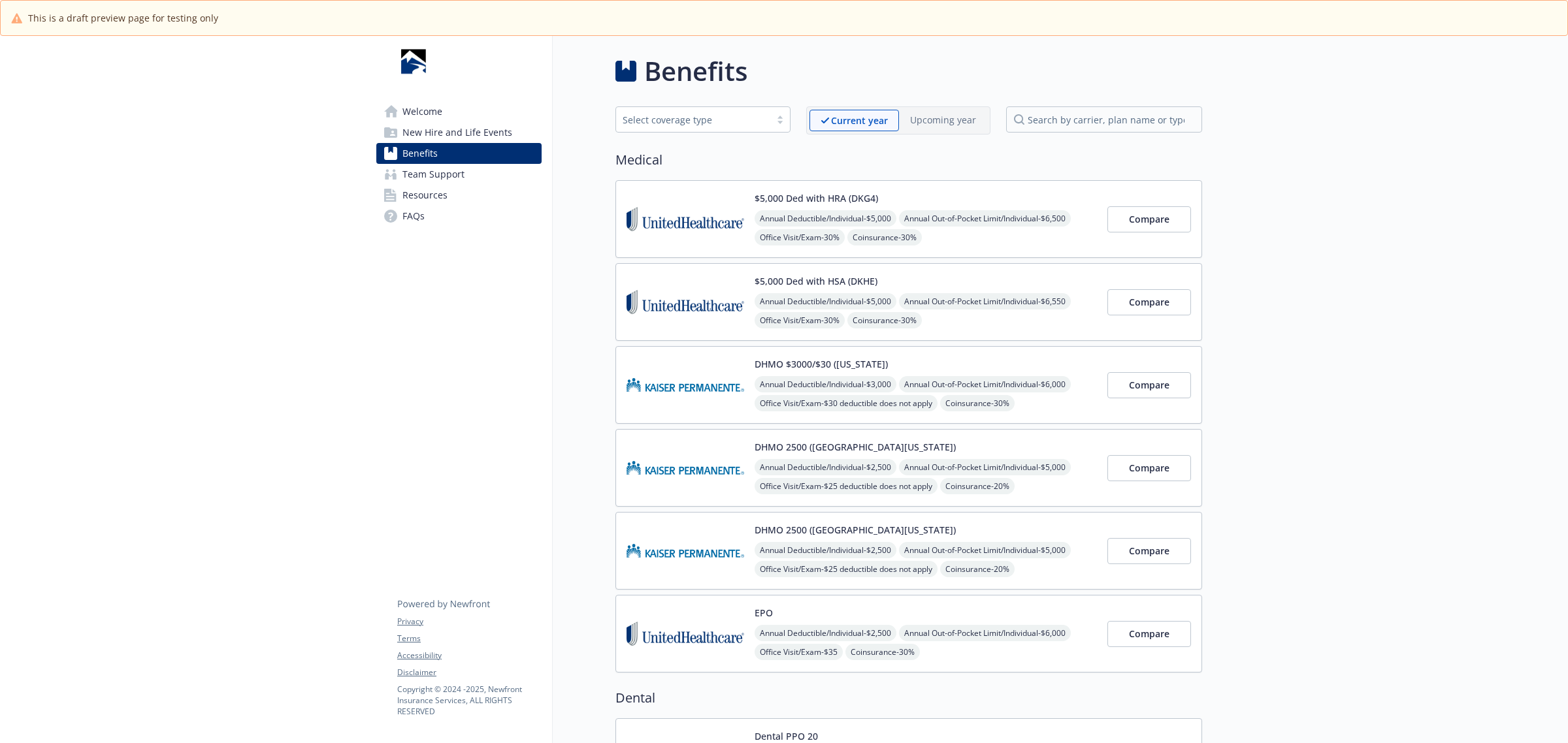
click at [937, 194] on div "$5,000 Ded with HRA (DKG4) Annual Deductible/Individual - $5,000 Annual Out-of-…" at bounding box center [926, 219] width 342 height 55
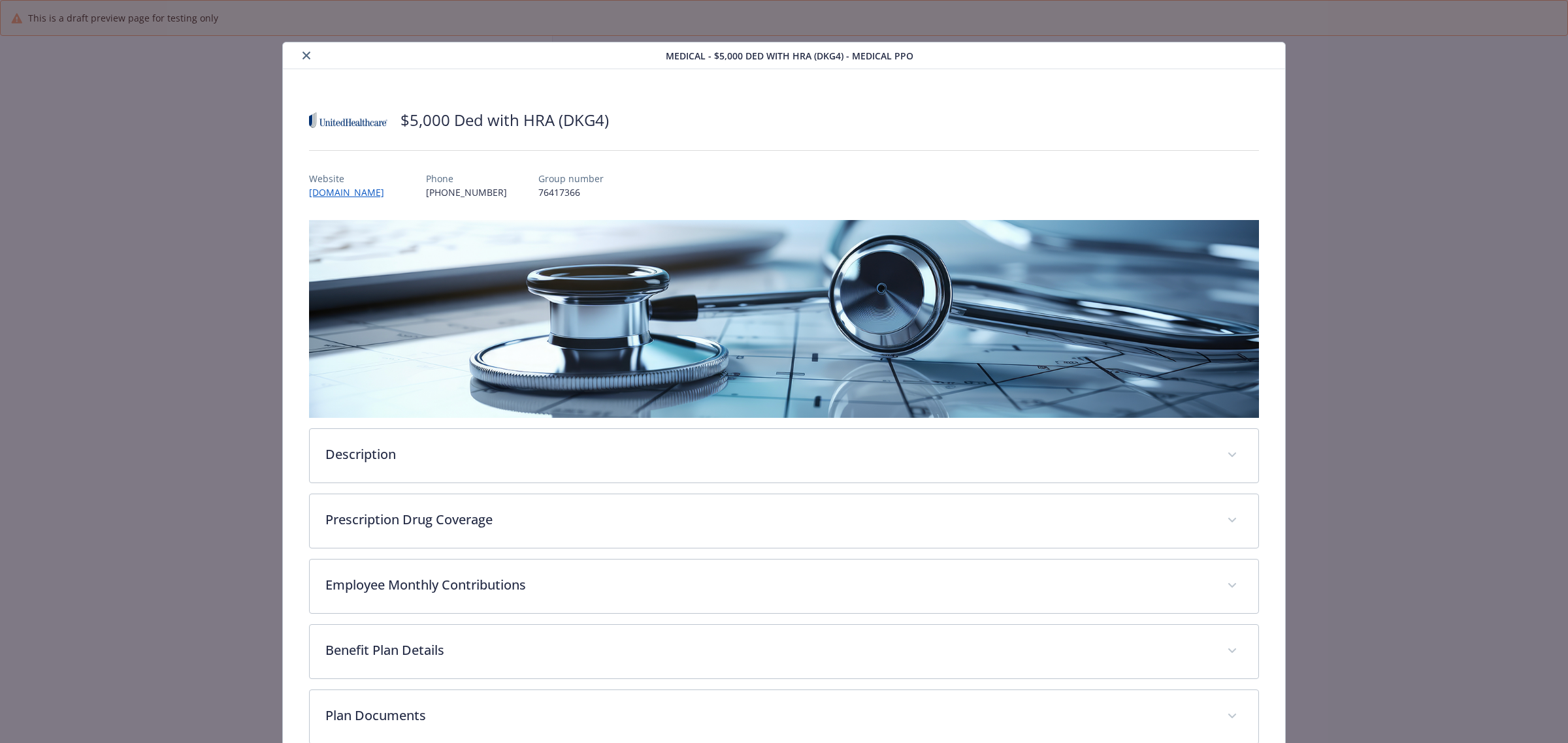
scroll to position [39, 0]
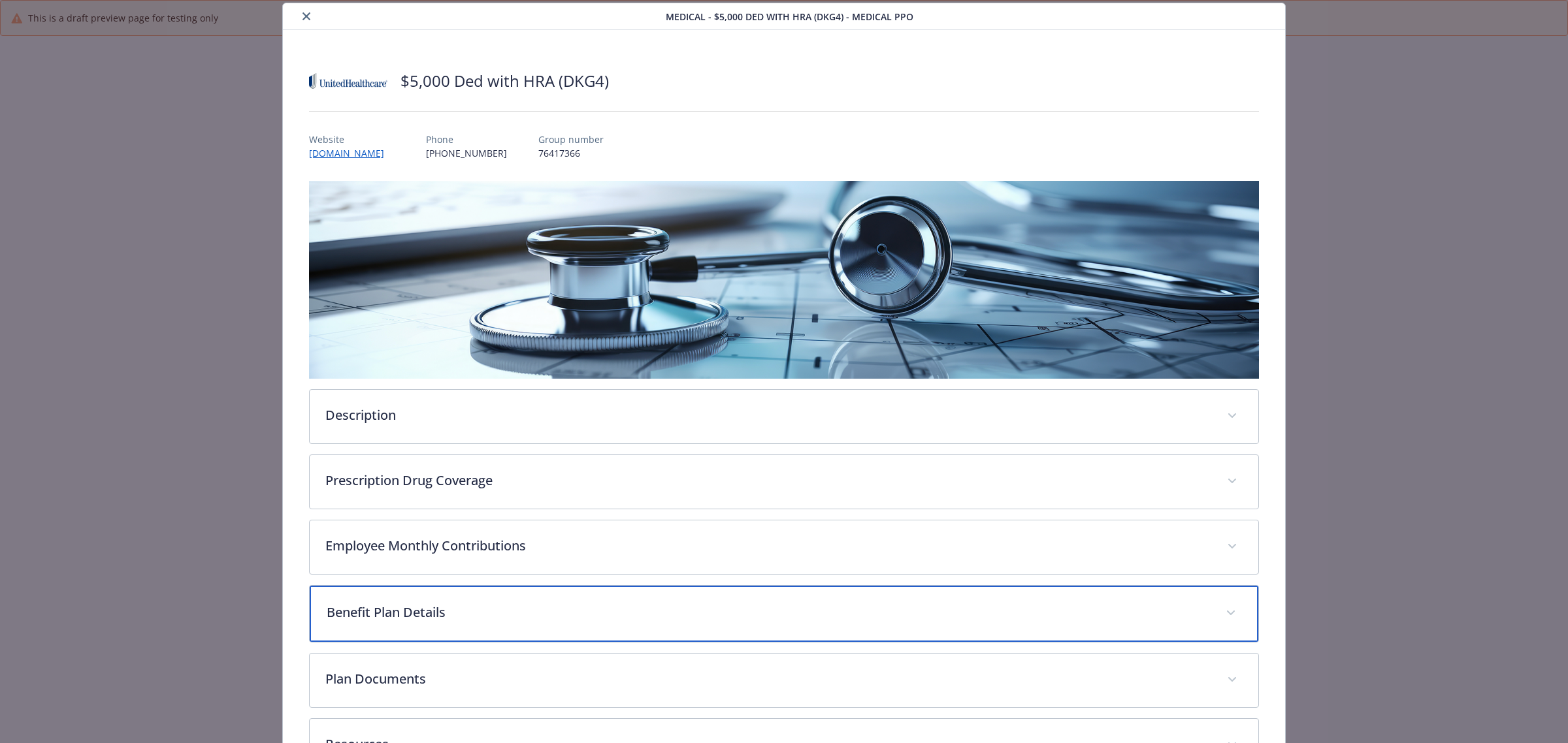
click at [514, 622] on div "Benefit Plan Details" at bounding box center [784, 614] width 949 height 56
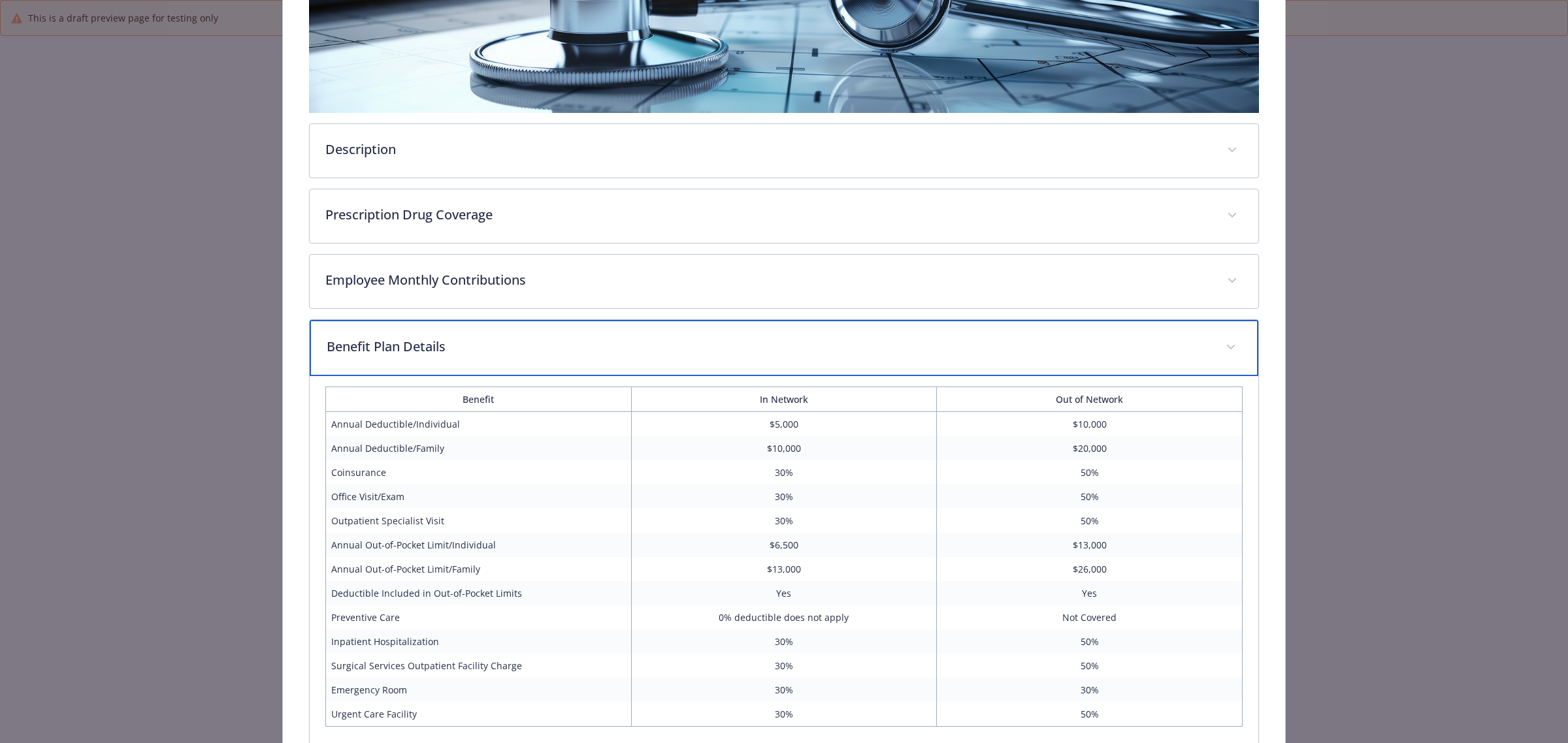
scroll to position [274, 0]
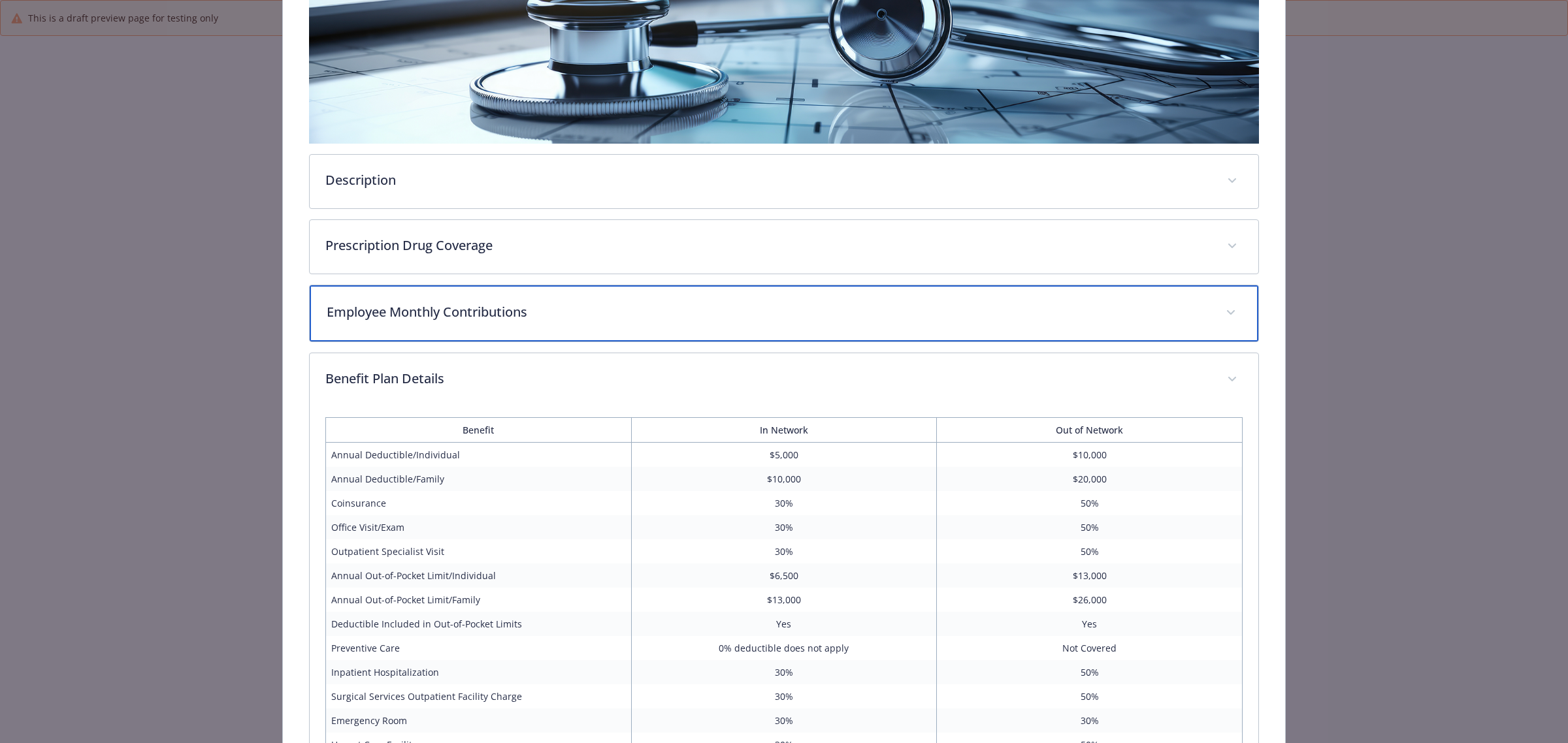
click at [510, 298] on div "Employee Monthly Contributions" at bounding box center [784, 313] width 949 height 56
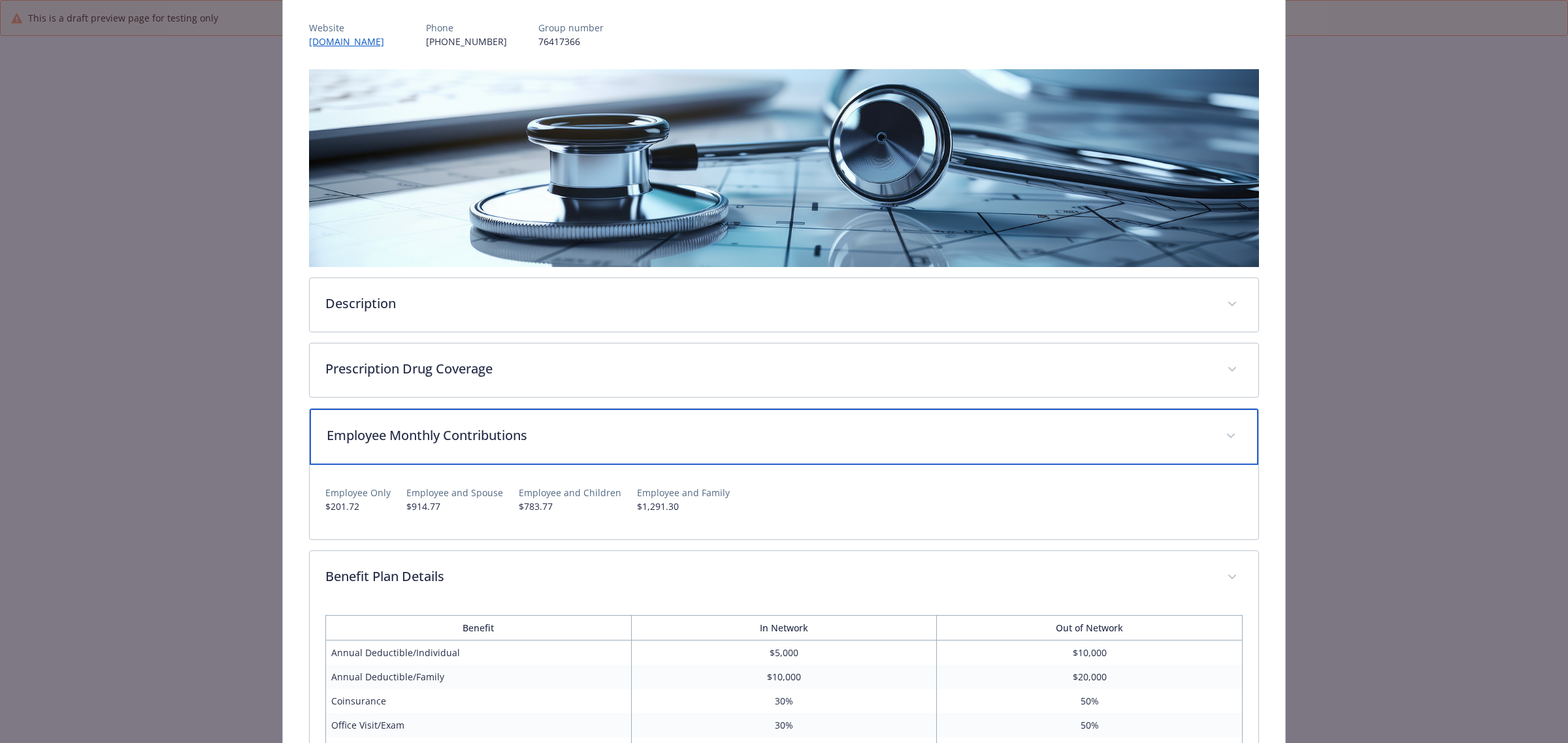
scroll to position [0, 0]
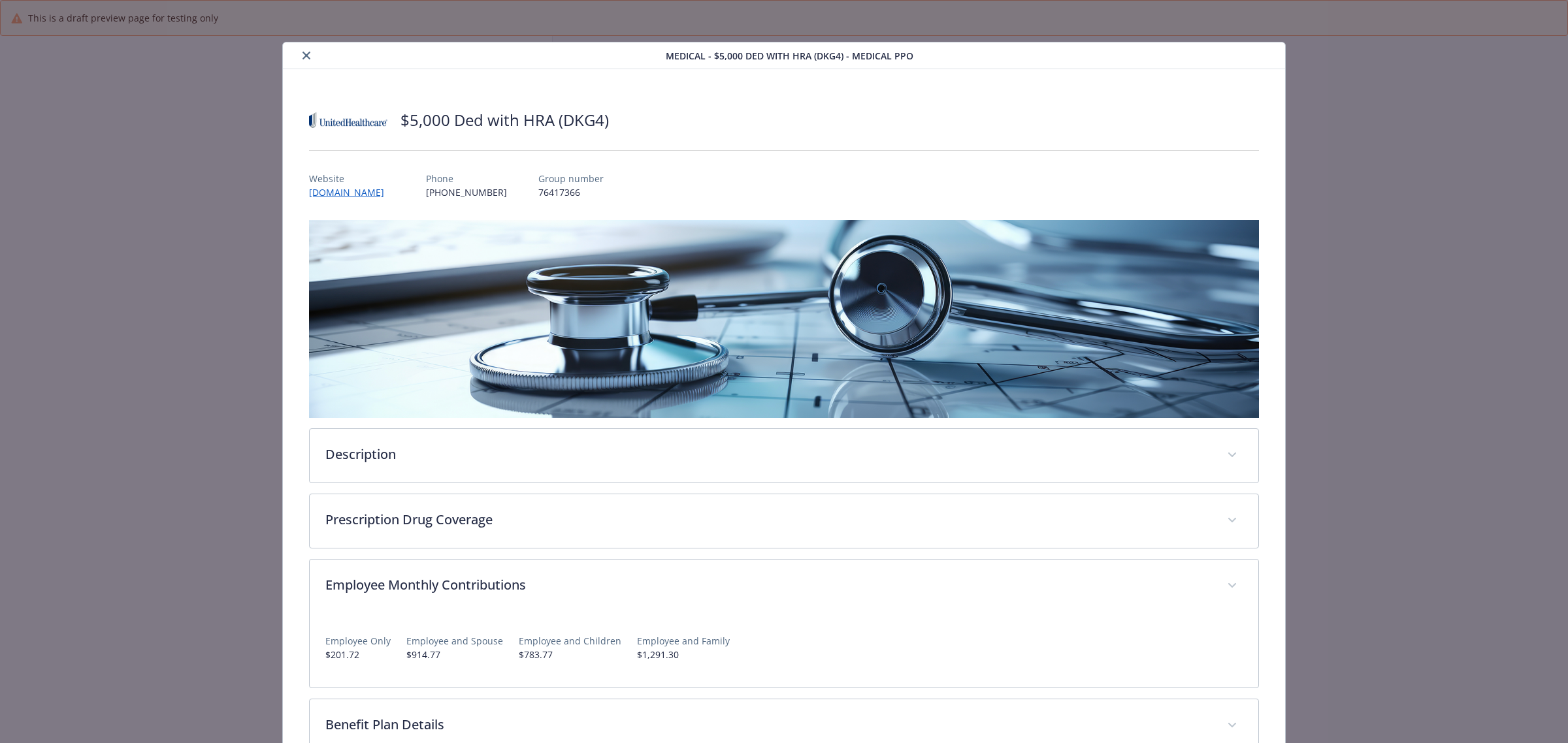
click at [298, 55] on button "close" at bounding box center [306, 55] width 16 height 16
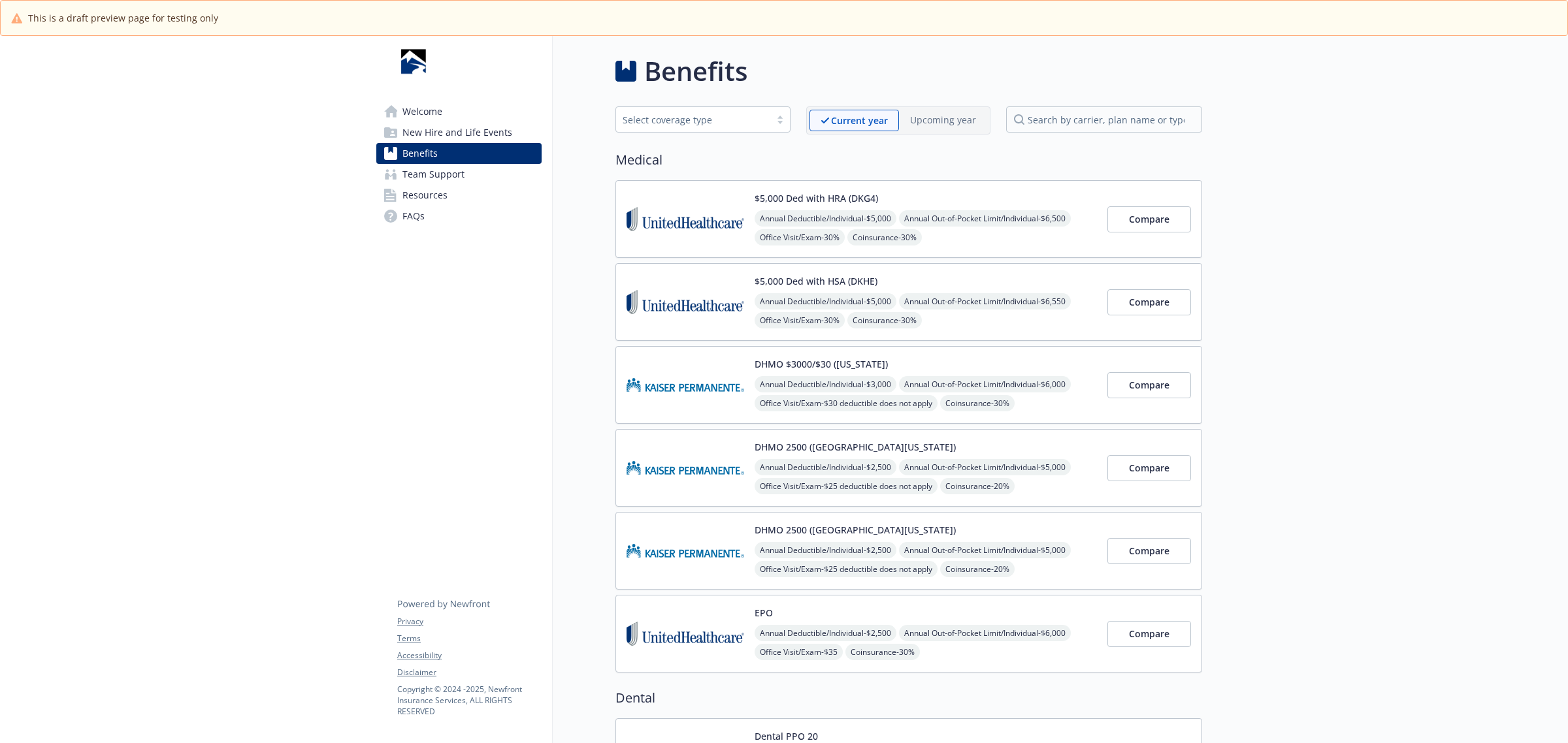
click at [697, 209] on img at bounding box center [685, 219] width 117 height 55
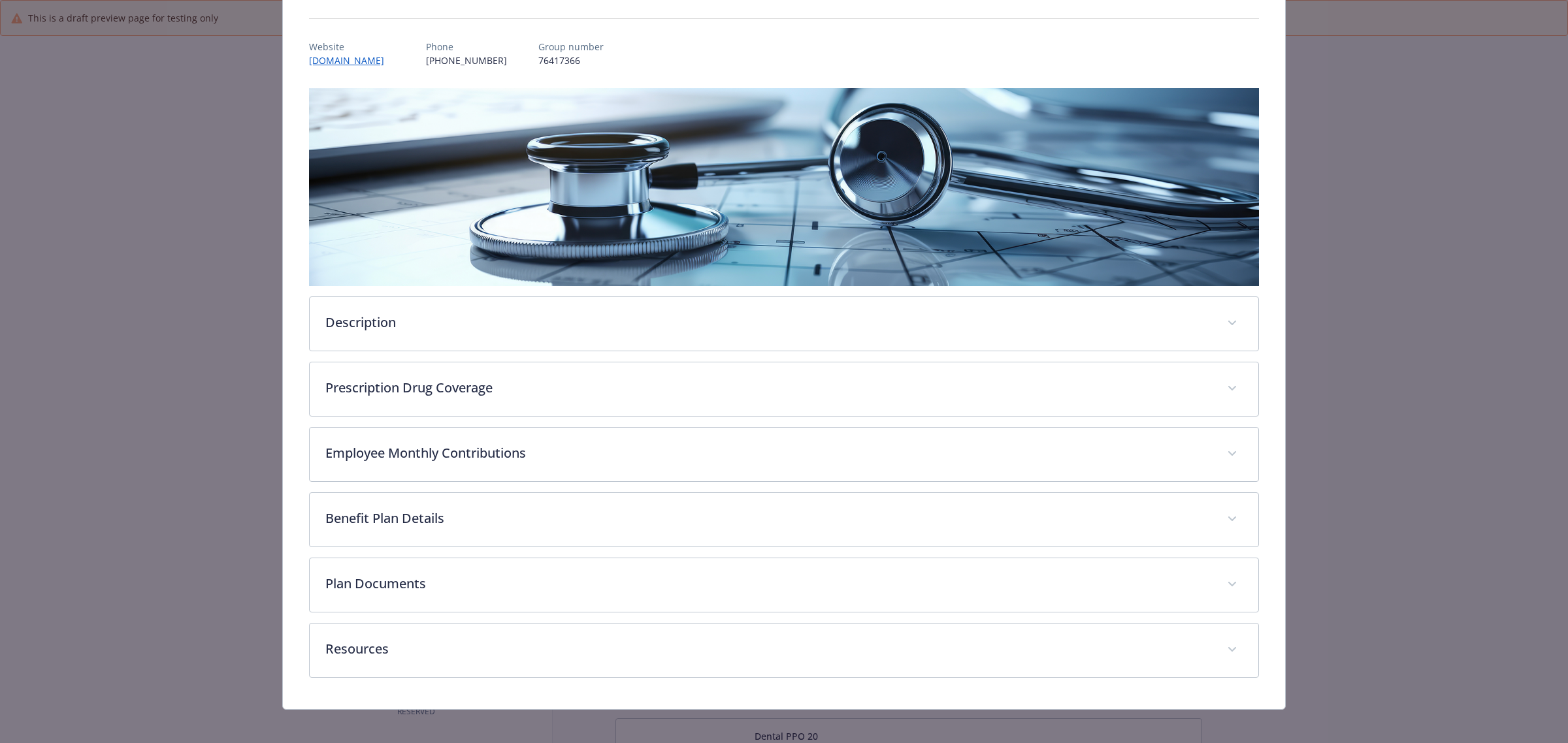
scroll to position [141, 0]
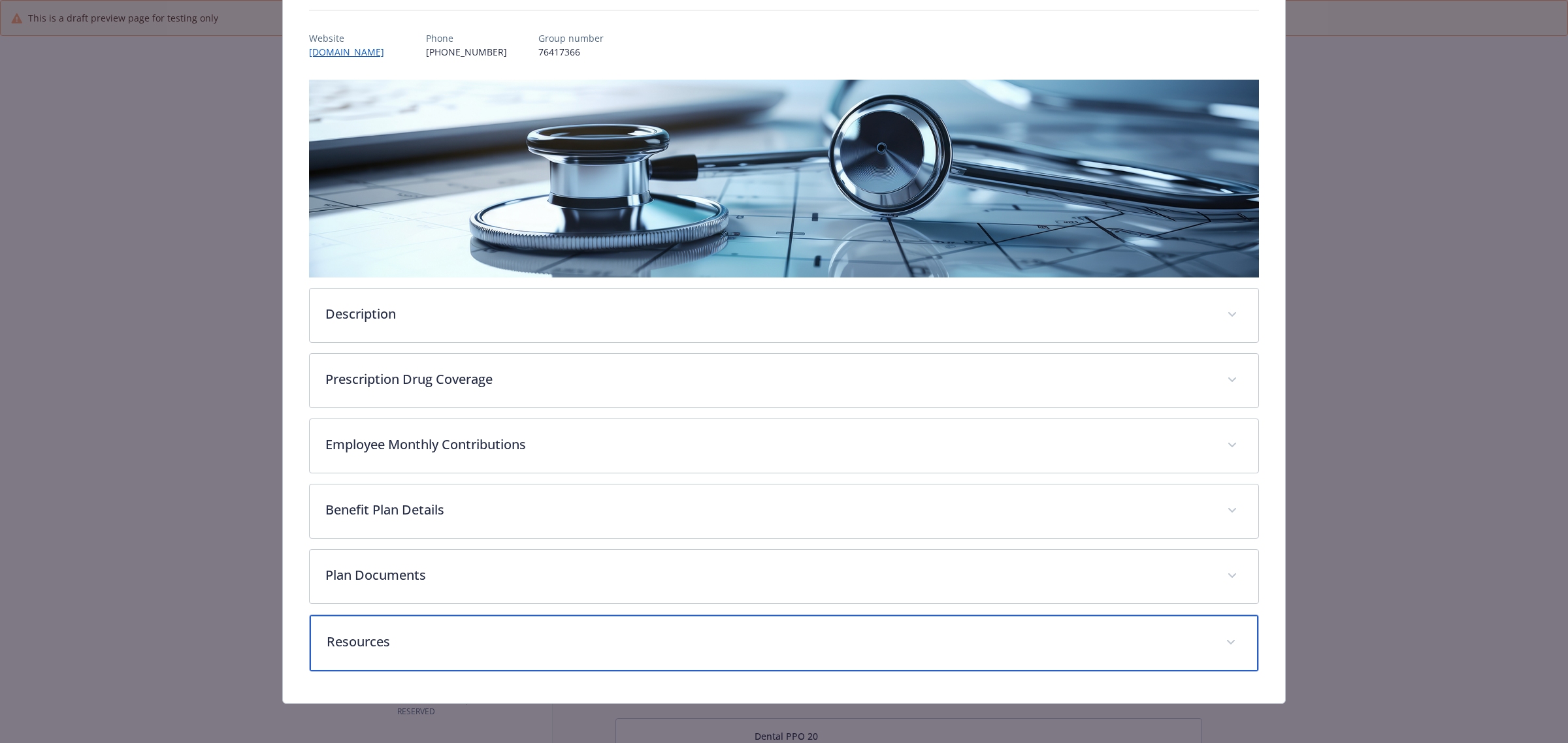
click at [463, 648] on p "Resources" at bounding box center [768, 642] width 884 height 20
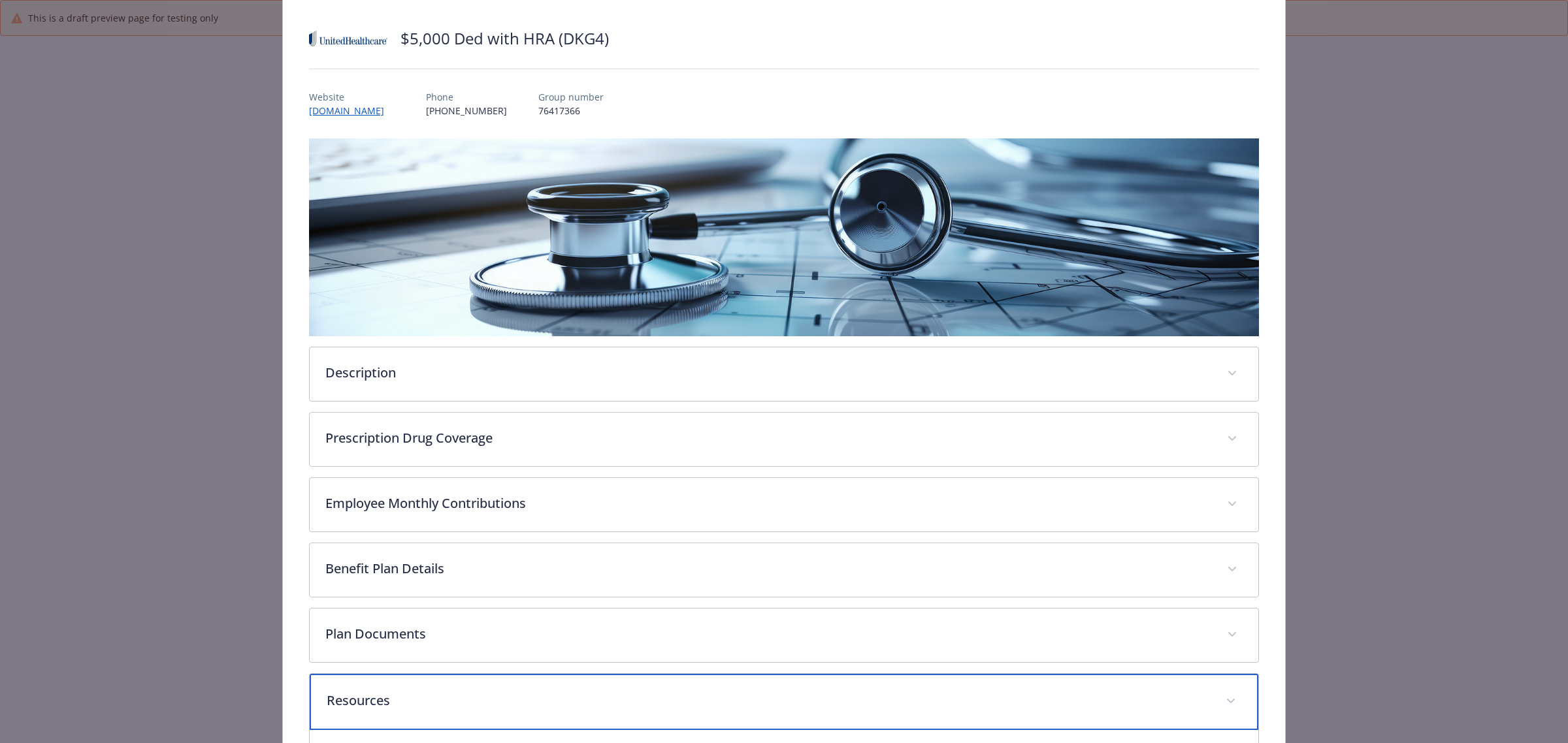
scroll to position [0, 0]
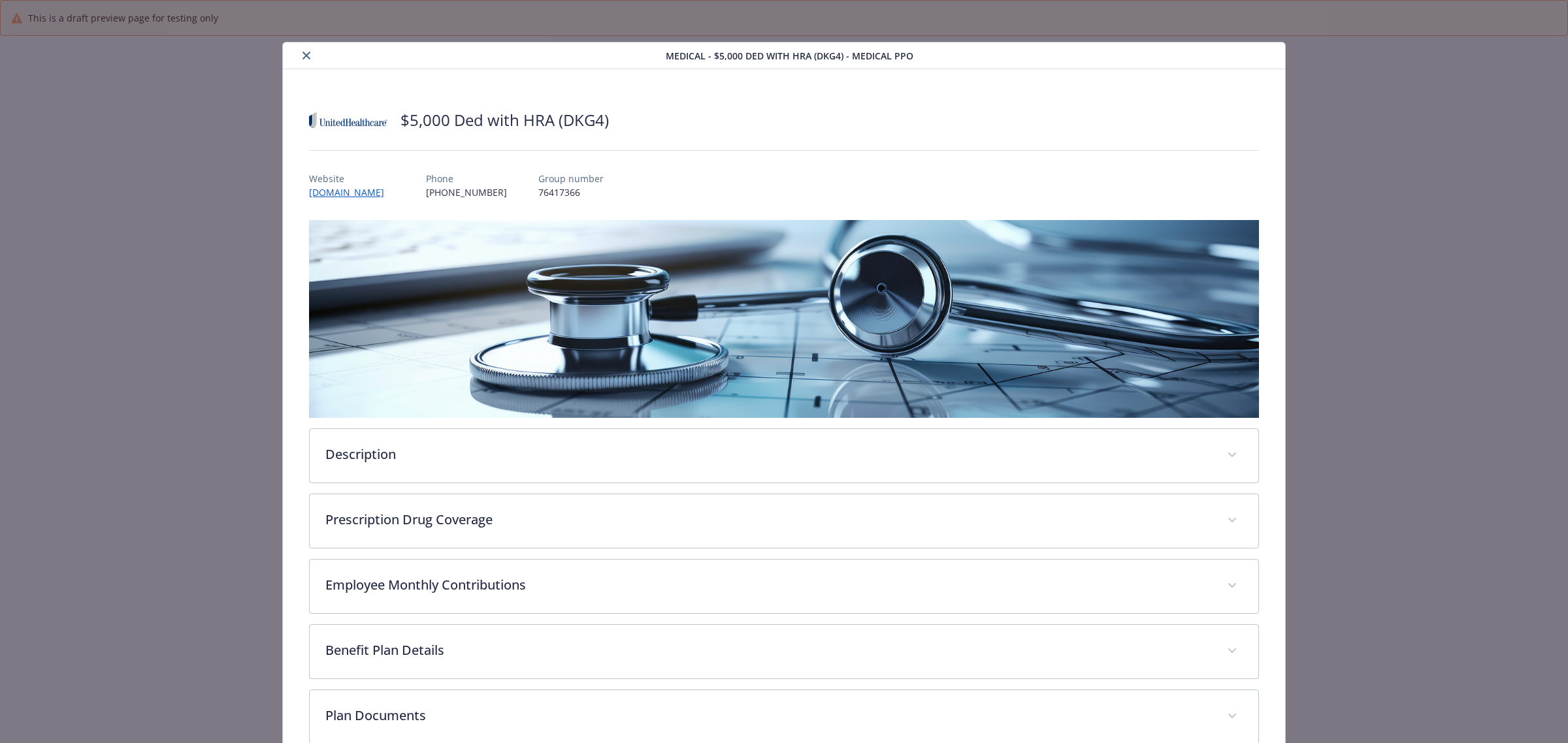
click at [302, 50] on button "close" at bounding box center [306, 55] width 16 height 16
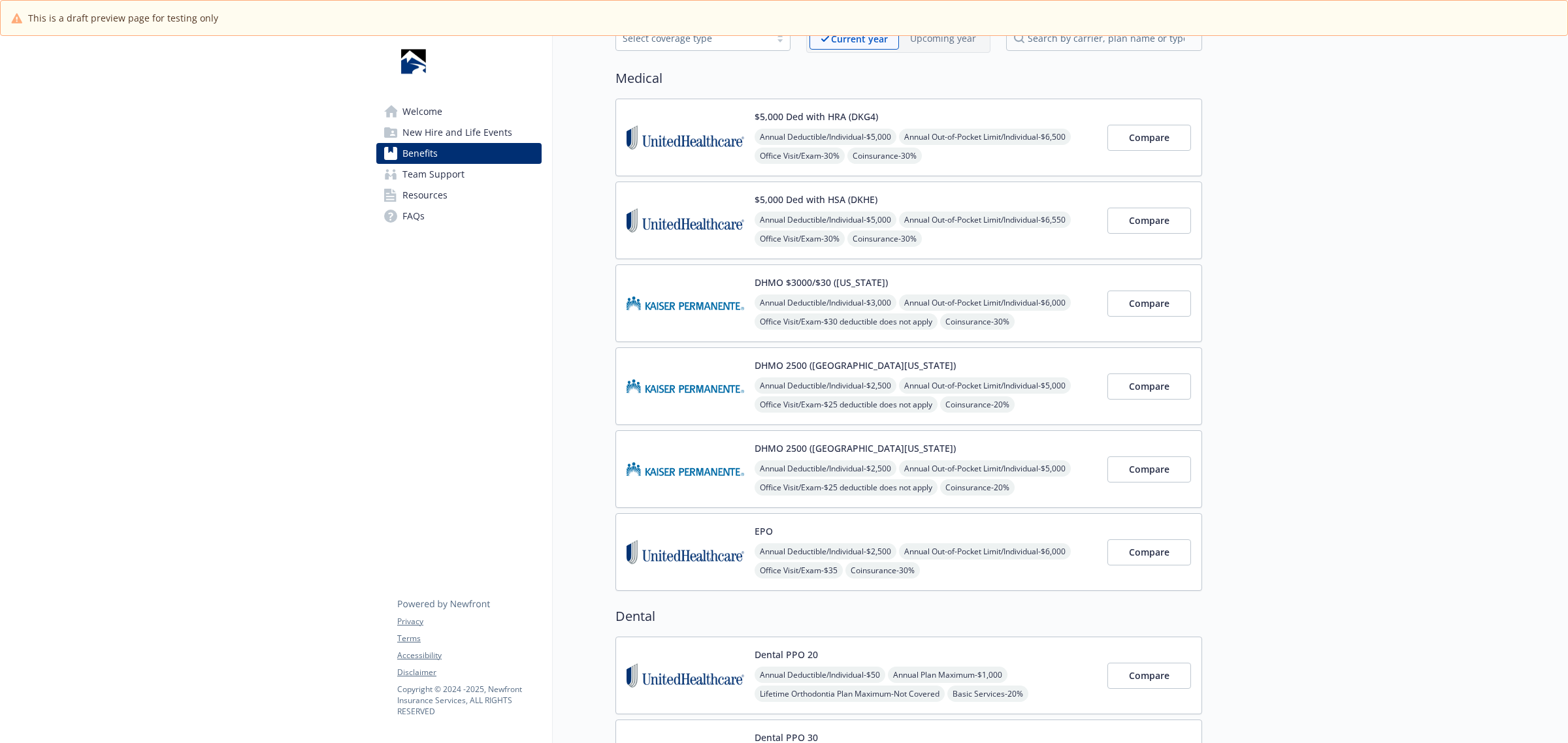
click at [664, 564] on img at bounding box center [685, 552] width 117 height 55
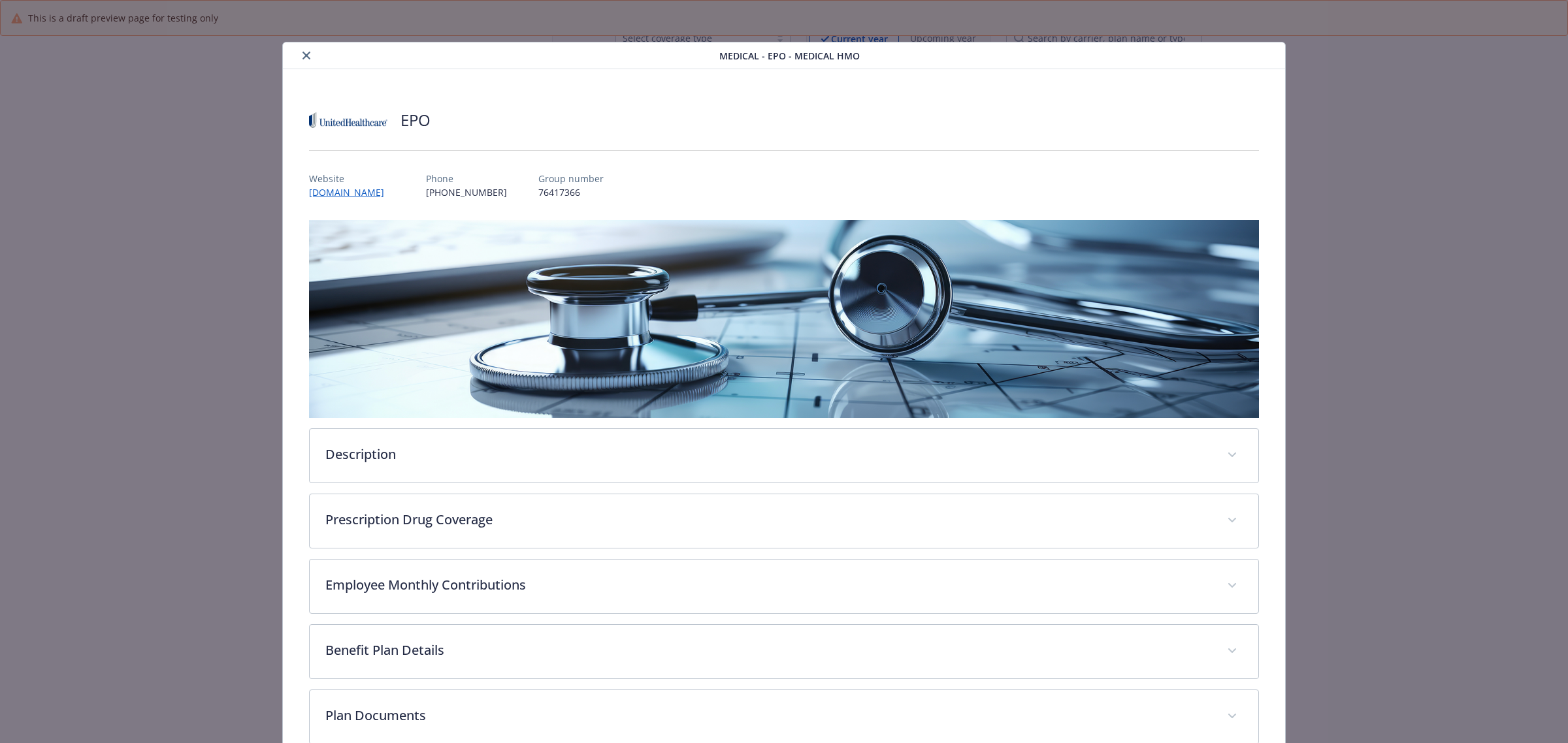
scroll to position [39, 0]
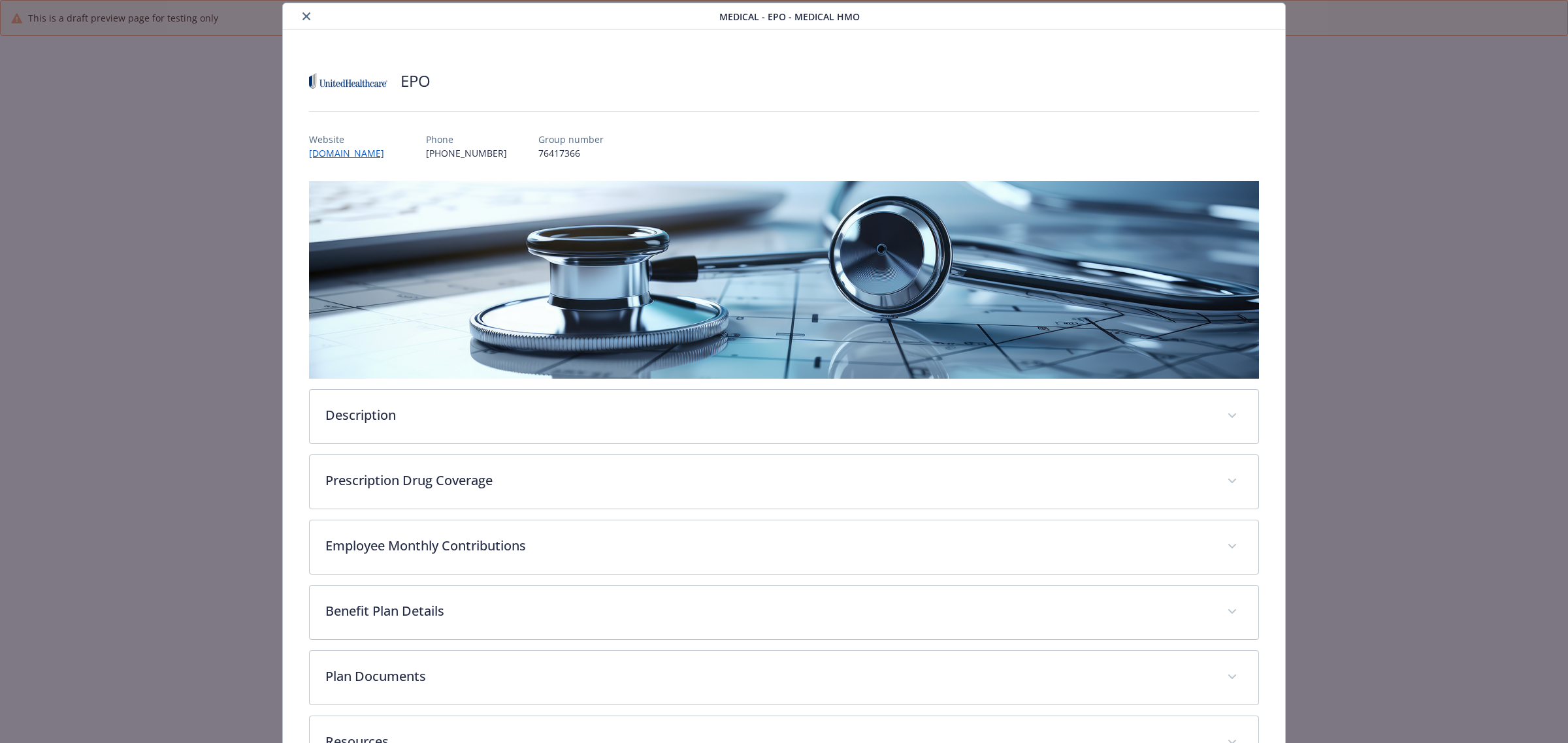
click at [303, 17] on icon "close" at bounding box center [307, 16] width 8 height 8
